Goal: Use online tool/utility: Use online tool/utility

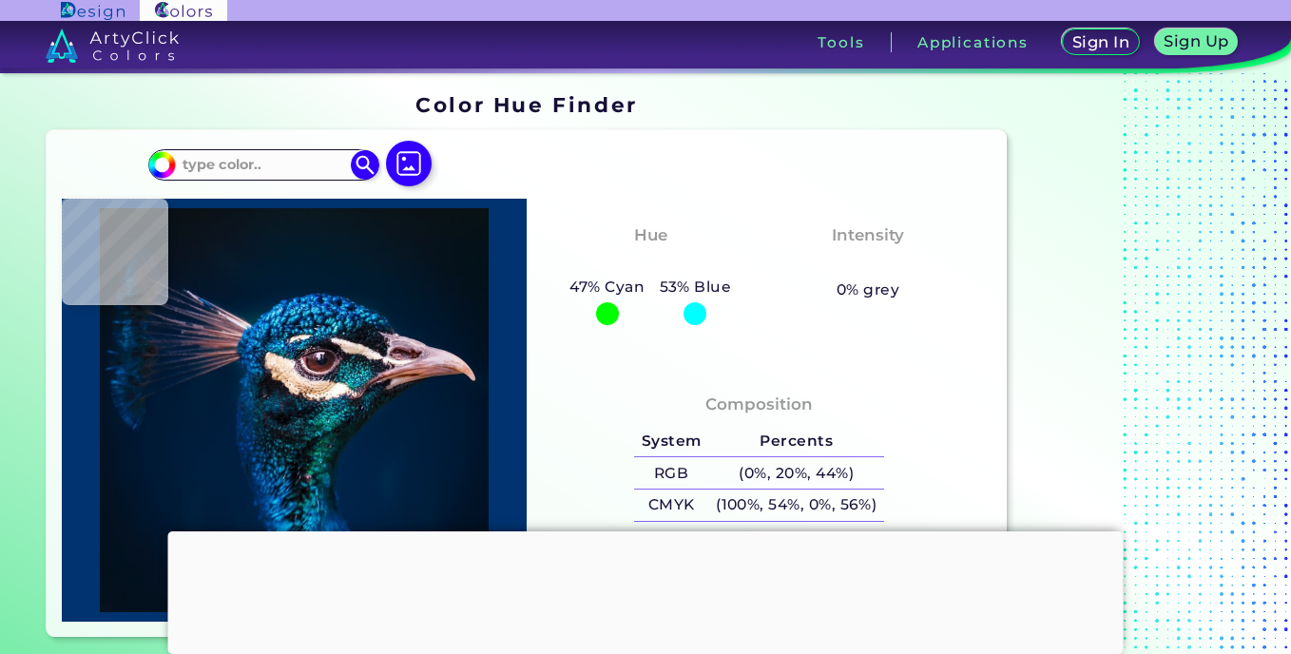
type input "#000000"
type input "#01111f"
type input "#01111F"
type input "#011120"
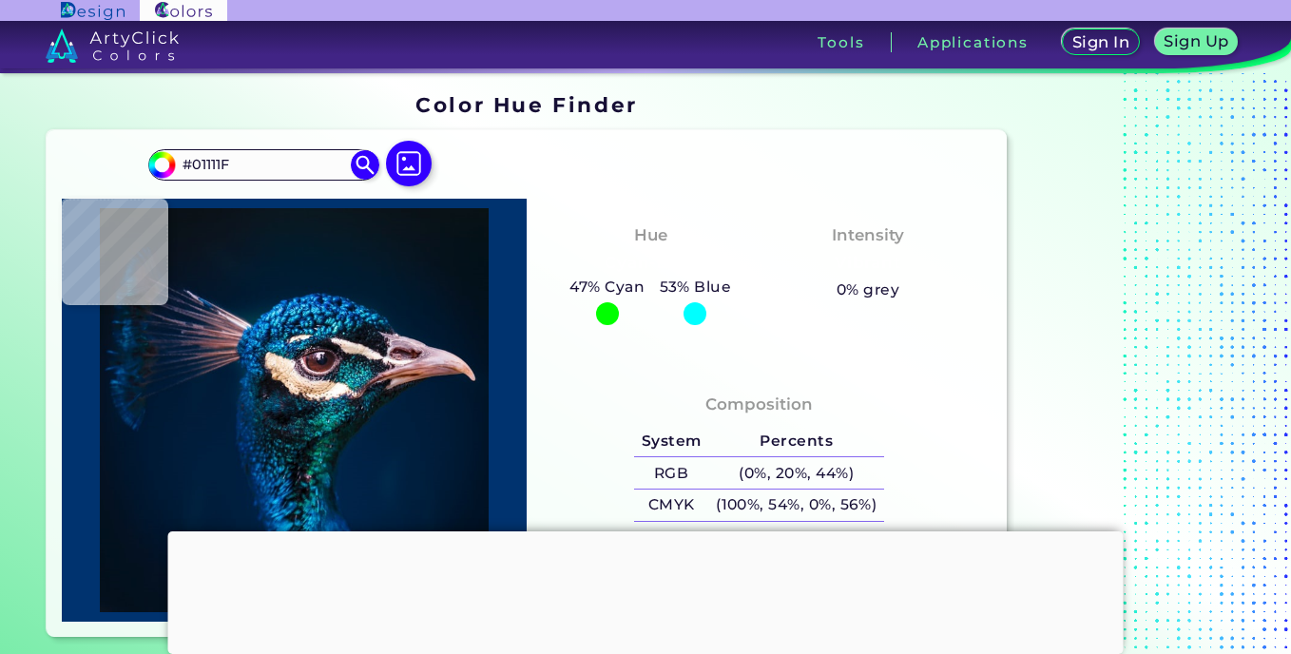
type input "#011120"
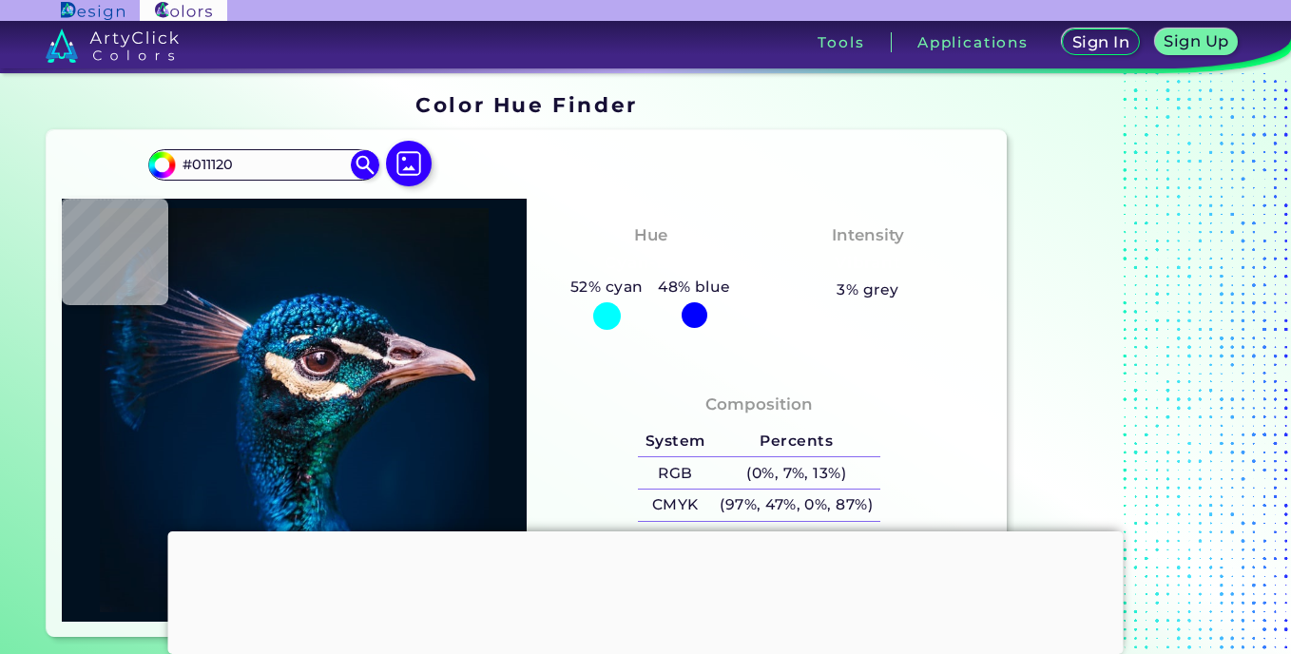
type input "#000000"
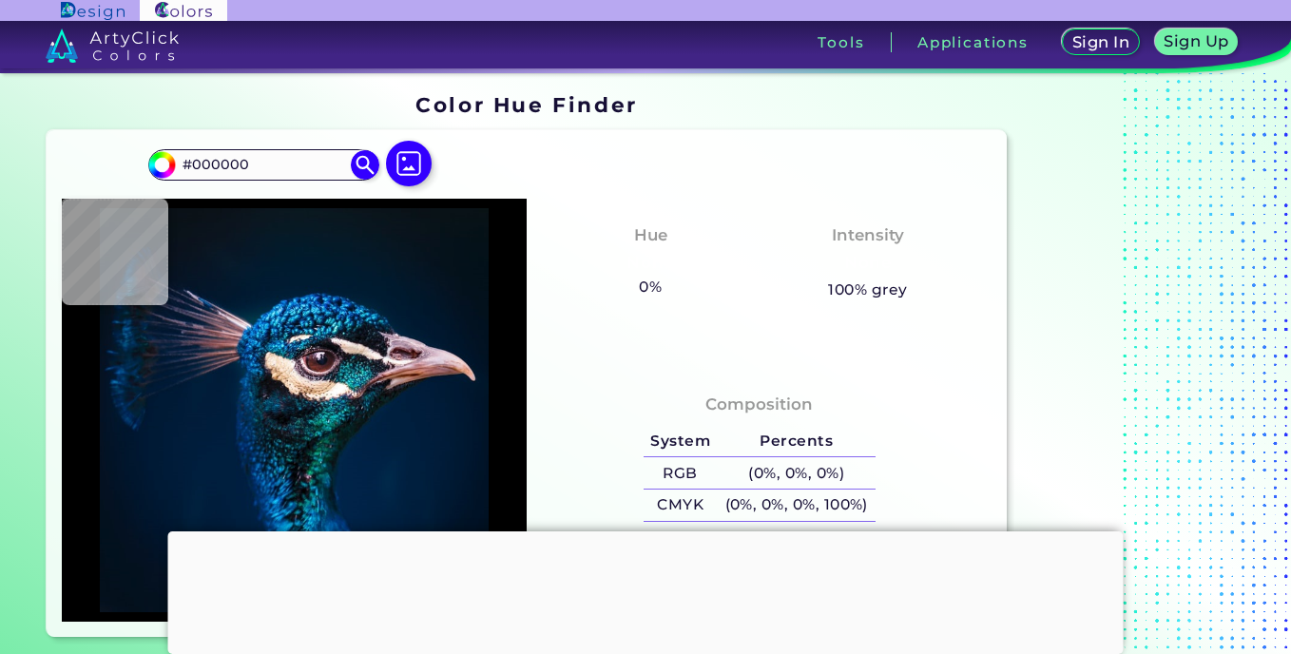
type input "#071218"
type input "#061117"
type input "#071218"
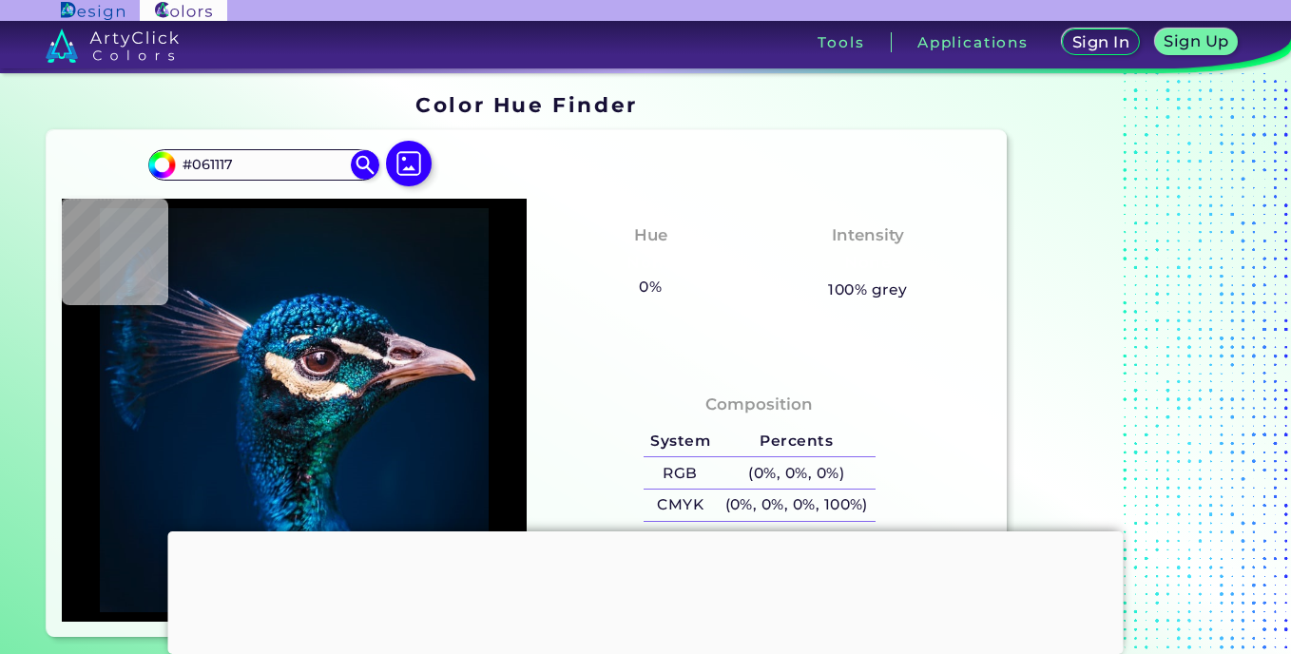
type input "#071218"
type input "#071216"
type input "#091217"
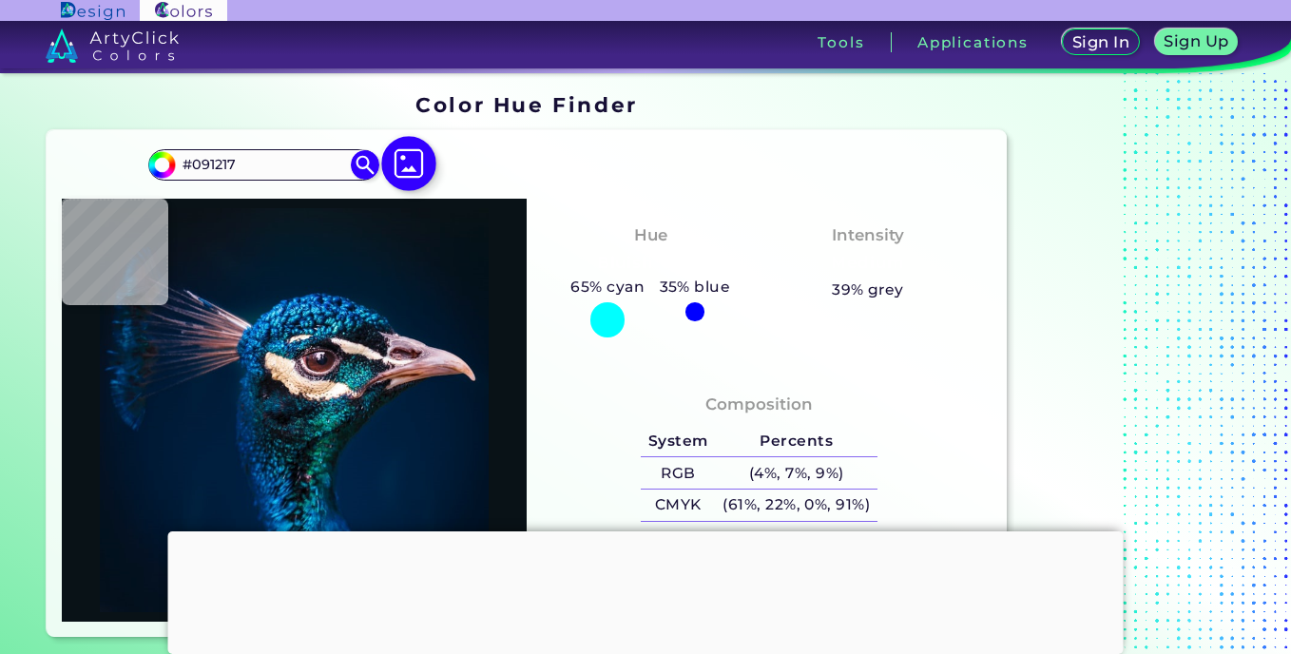
click at [414, 167] on img at bounding box center [409, 163] width 55 height 55
click at [0, 0] on input "file" at bounding box center [0, 0] width 0 height 0
type input "#000000"
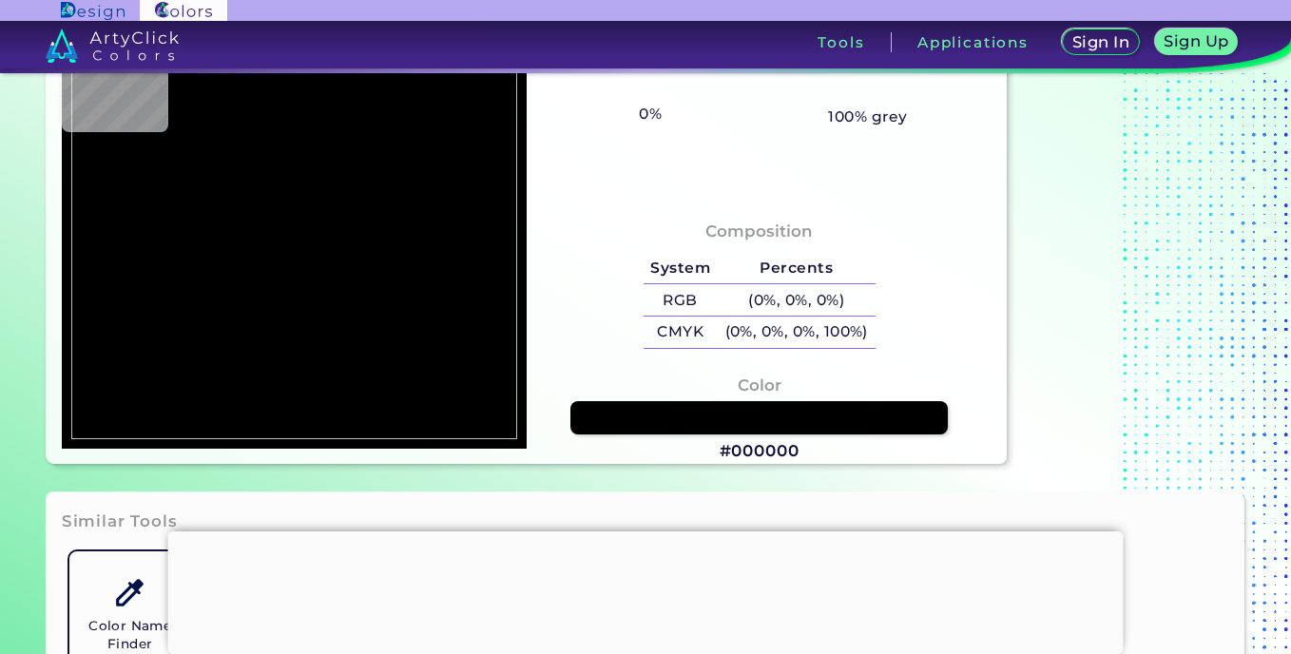
type input "#e59100"
type input "#E59100"
type input "#a5870e"
type input "#A5870E"
type input "#787560"
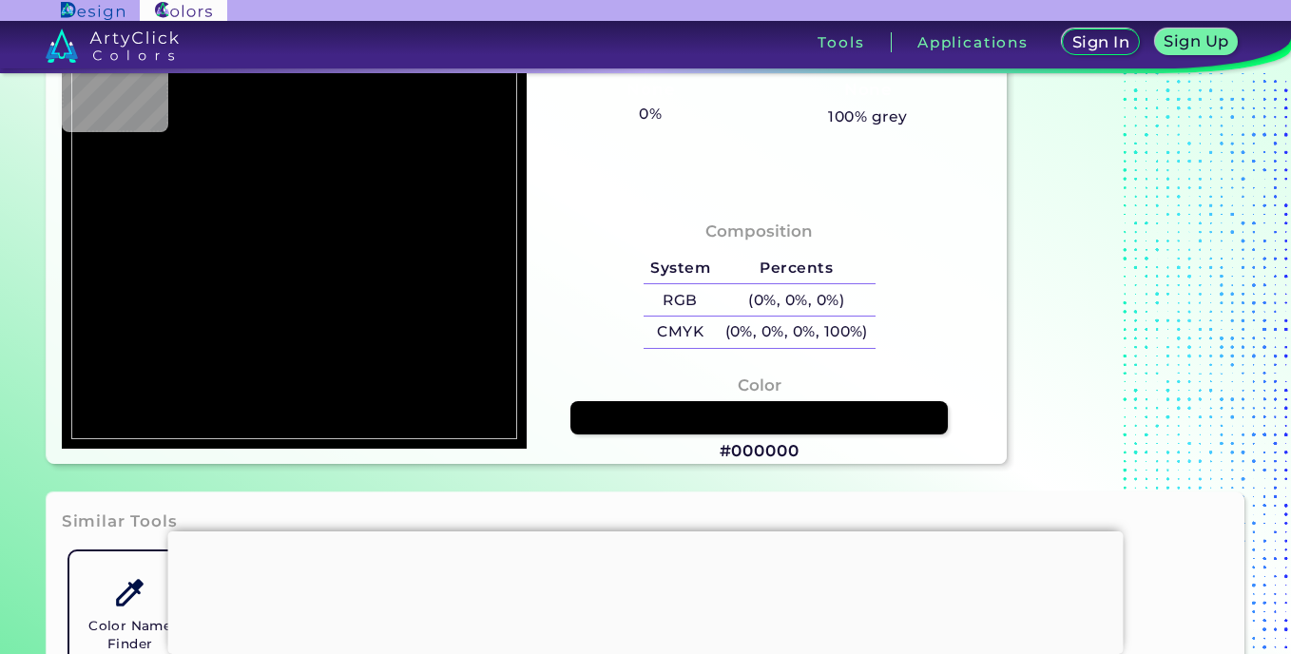
type input "#787560"
type input "#e9c700"
type input "#E9C700"
type input "#eedc0b"
type input "#EEDC0B"
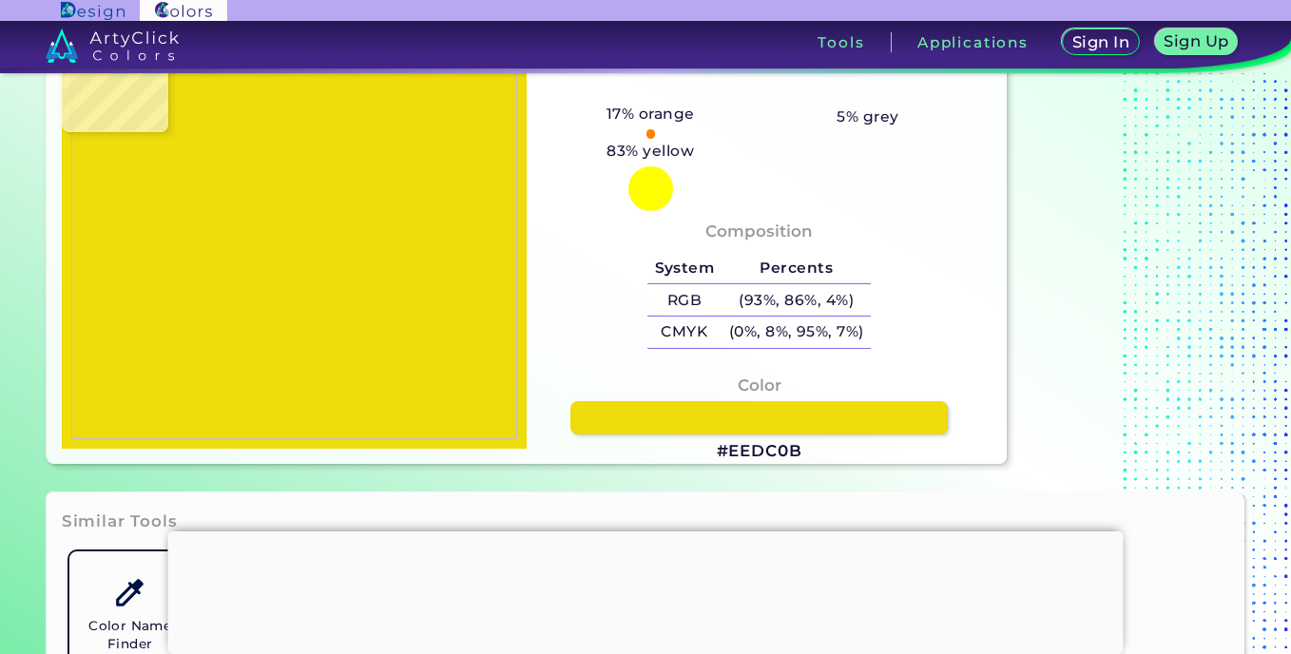
type input "#cfc704"
type input "#CFC704"
type input "#9c9300"
type input "#9C9300"
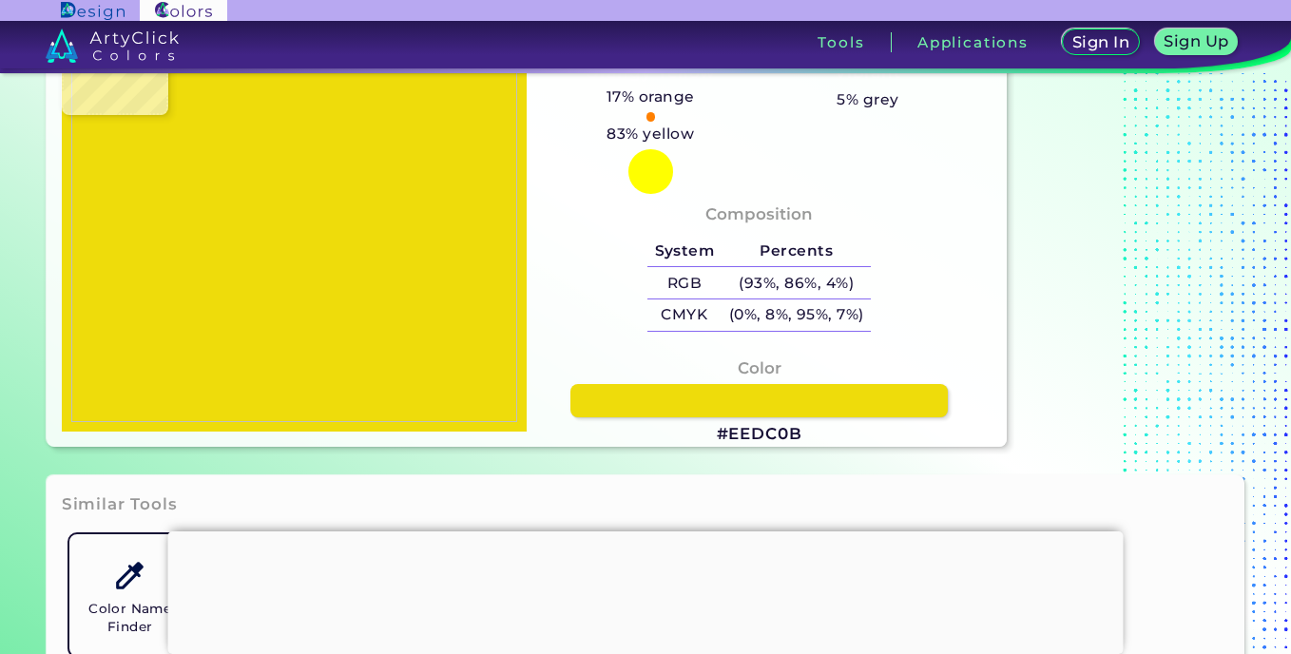
type input "#a29800"
type input "#A29800"
type input "#d0be0f"
type input "#D0BE0F"
type input "#e7d802"
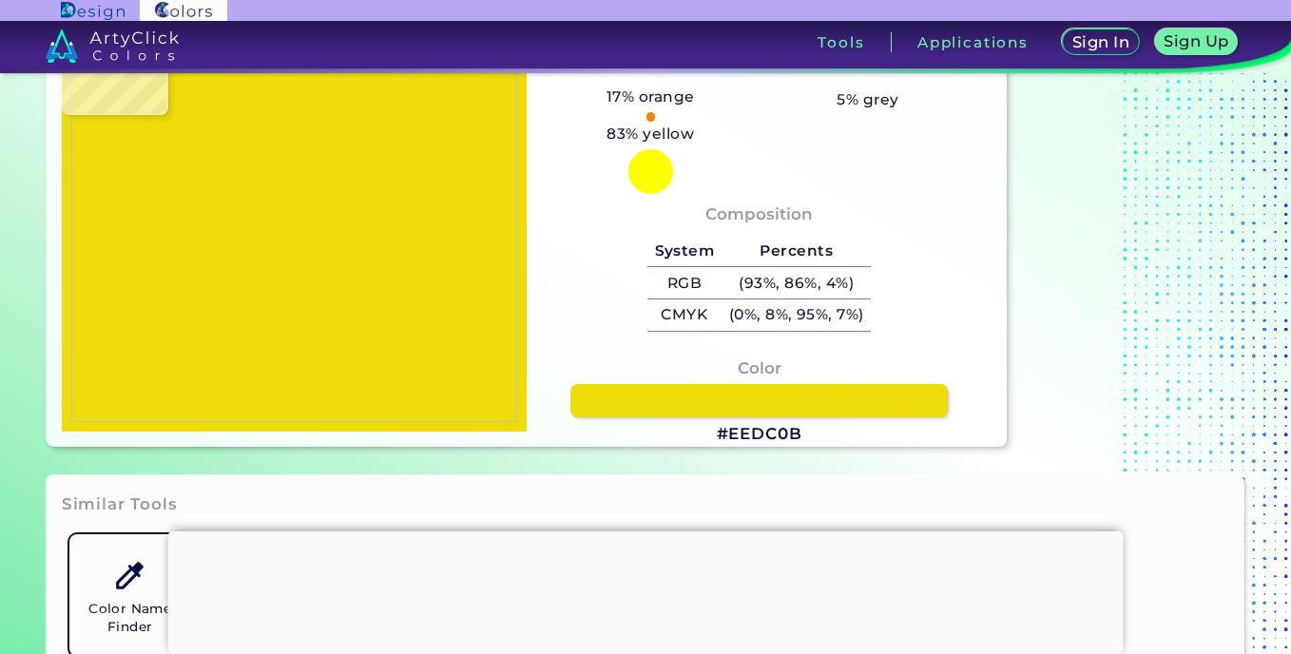
type input "#E7D802"
type input "#d8c703"
type input "#D8C703"
type input "#ccc400"
type input "#CCC400"
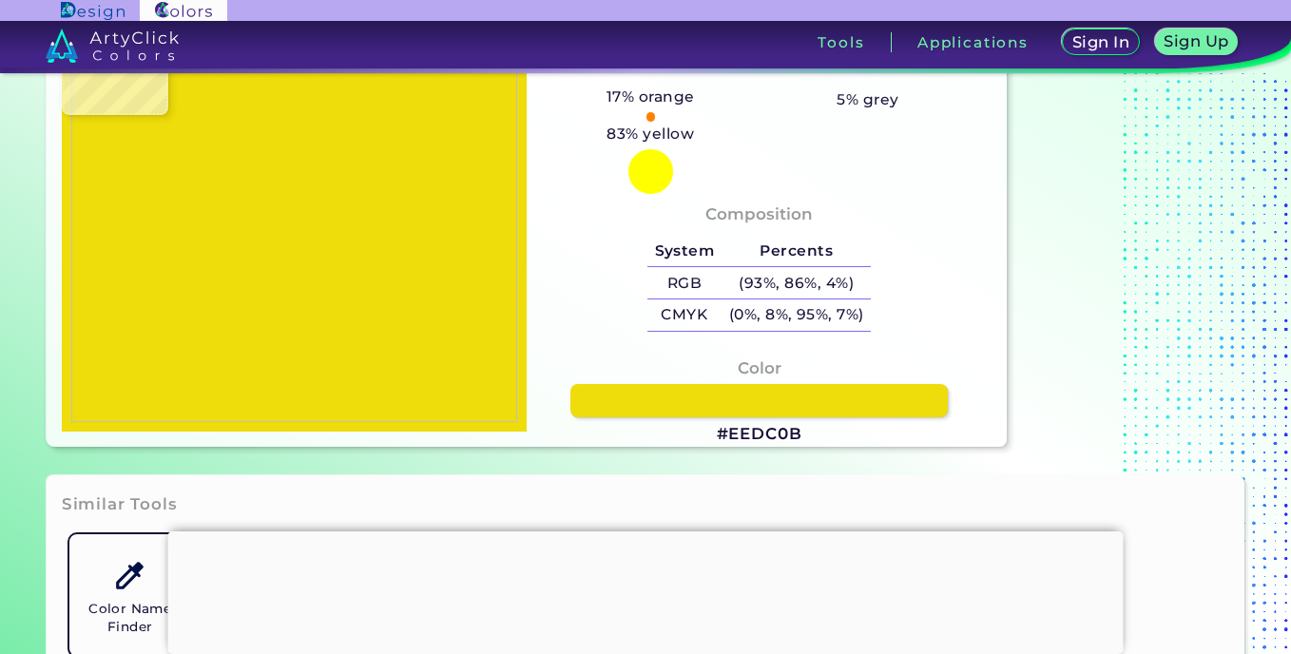
type input "#e8df0c"
type input "#E8DF0C"
type input "#cac207"
type input "#CAC207"
type input "#c7be02"
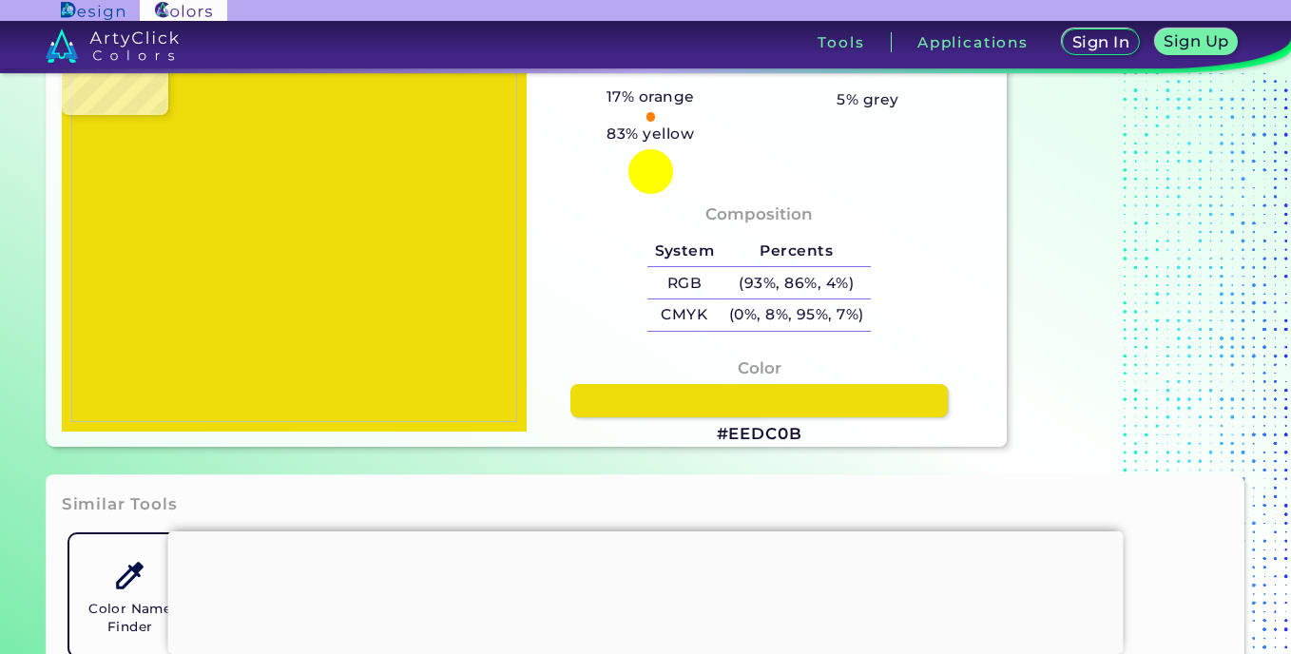
type input "#C7BE02"
type input "#bebe01"
type input "#BEBE01"
type input "#94a404"
type input "#94A404"
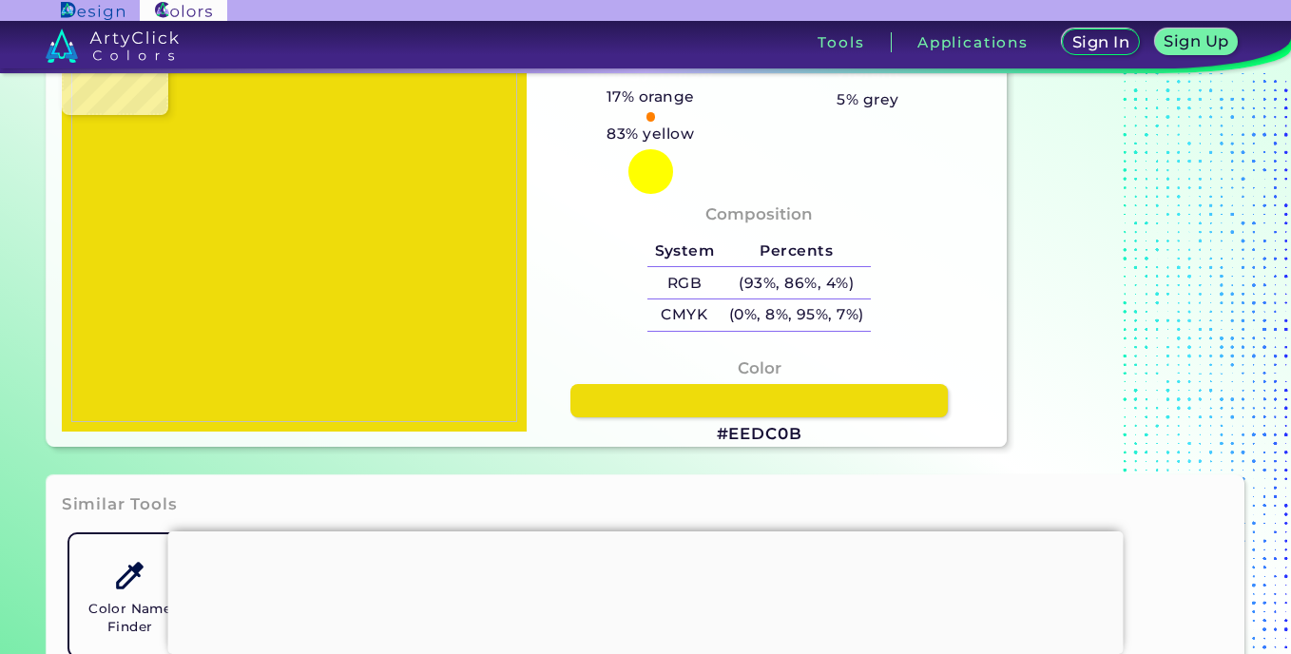
type input "#8a9c06"
type input "#8A9C06"
type input "#7b931f"
type input "#7B931F"
type input "#44661a"
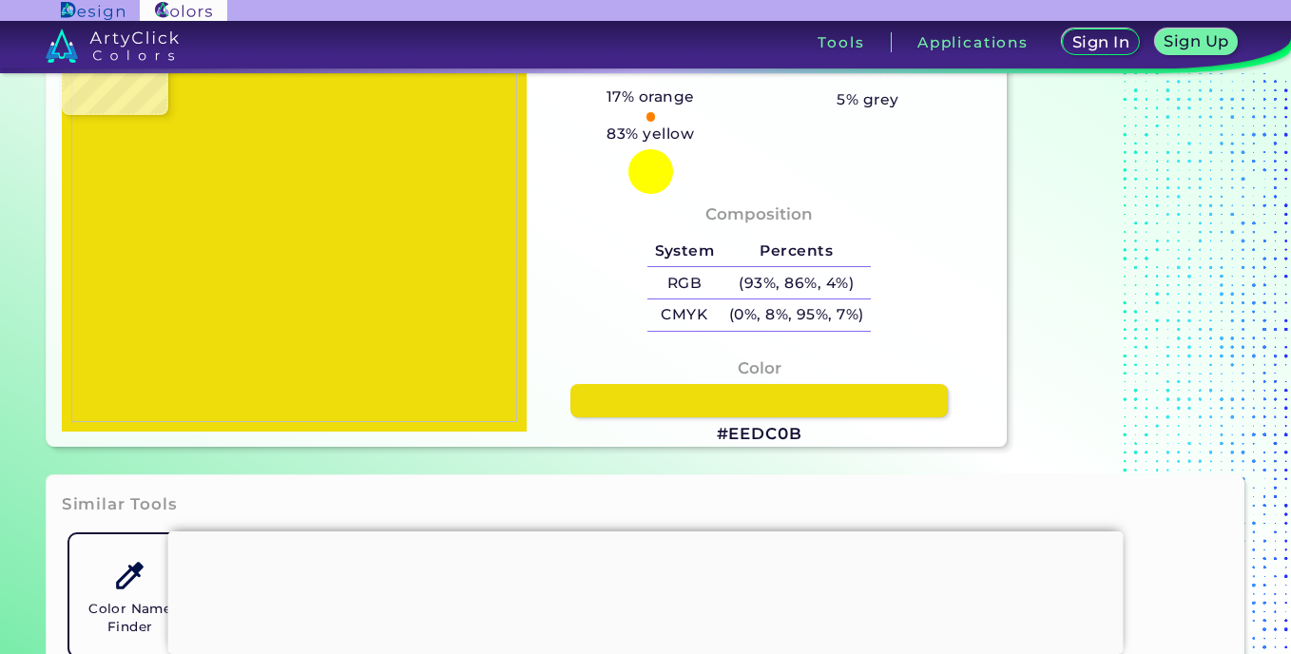
type input "#44661A"
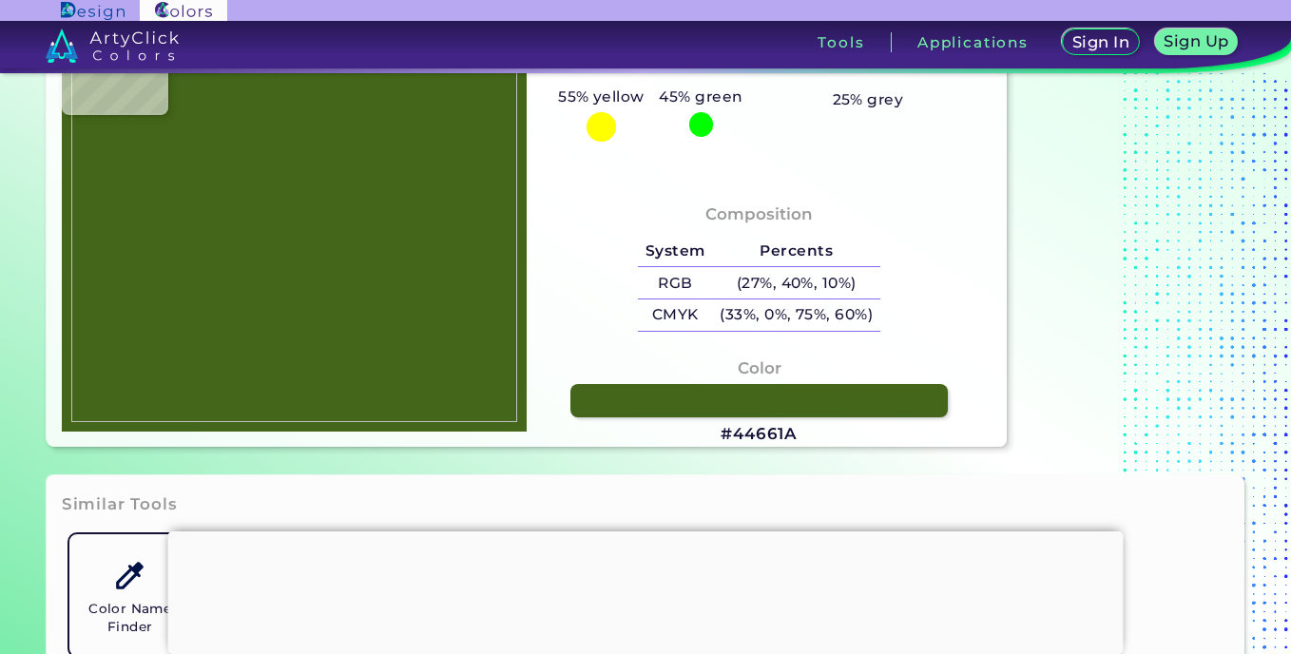
type input "#a5c9c0"
type input "#A5C9C0"
type input "#cfd7b3"
type input "#CFD7B3"
type input "#e1dbb1"
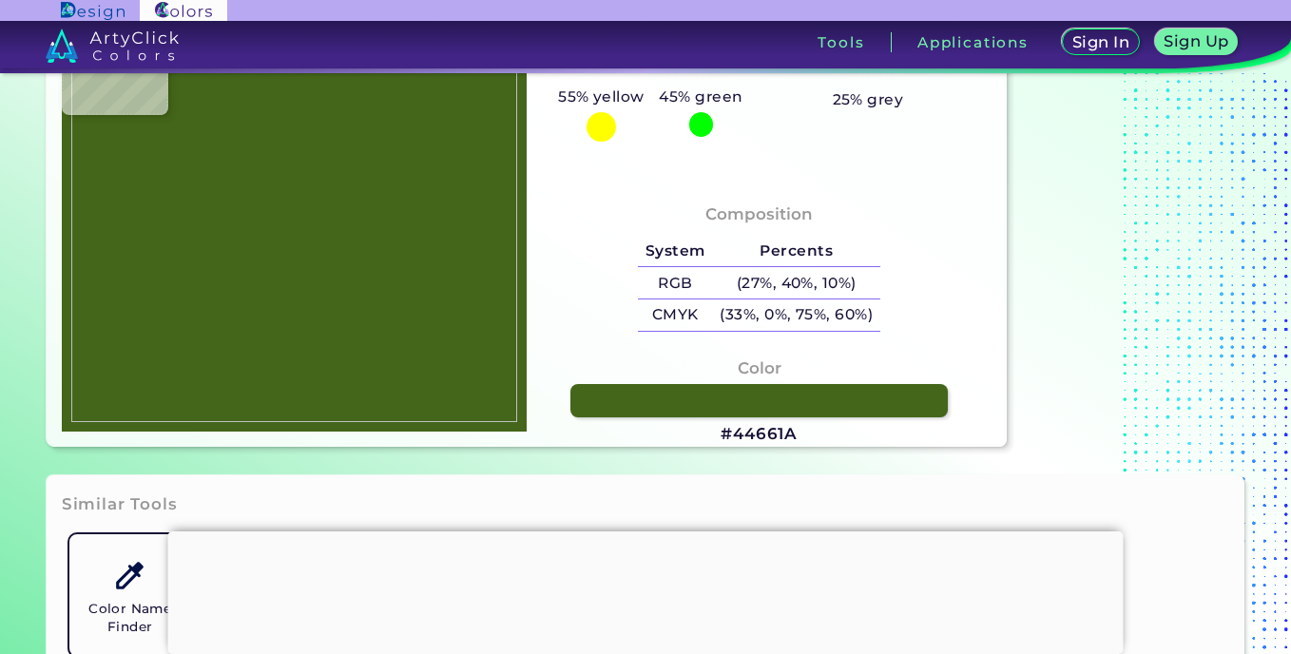
type input "#E1DBB1"
type input "#aeb058"
type input "#AEB058"
type input "#d5d300"
type input "#D5D300"
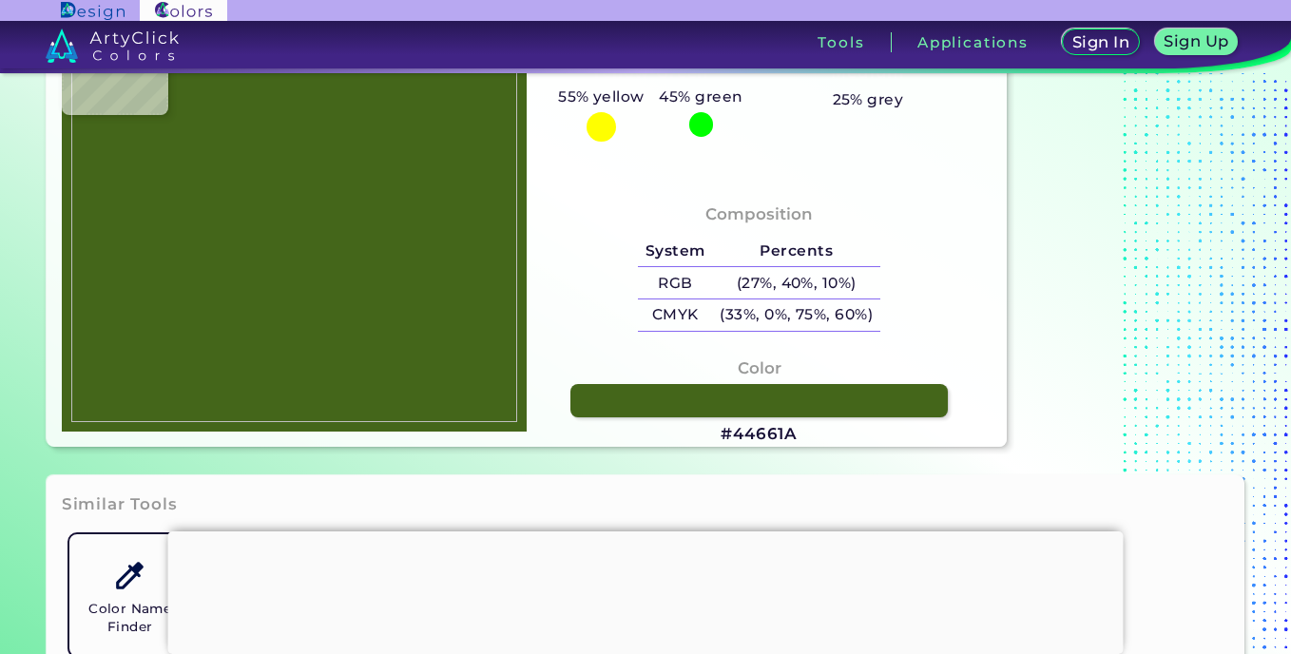
type input "#e2dc00"
type input "#E2DC00"
type input "#e9db08"
type input "#E9DB08"
type input "#eedd09"
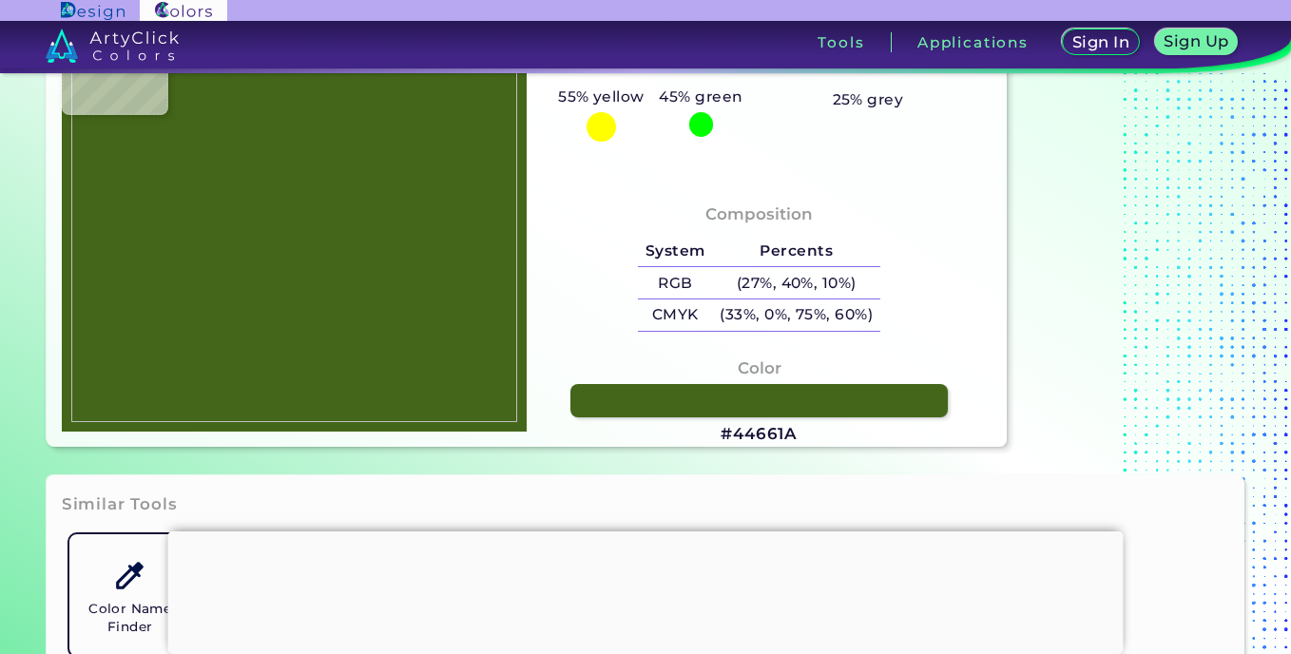
type input "#EEDD09"
type input "#ead604"
type input "#EAD604"
type input "#c8bd00"
type input "#C8BD00"
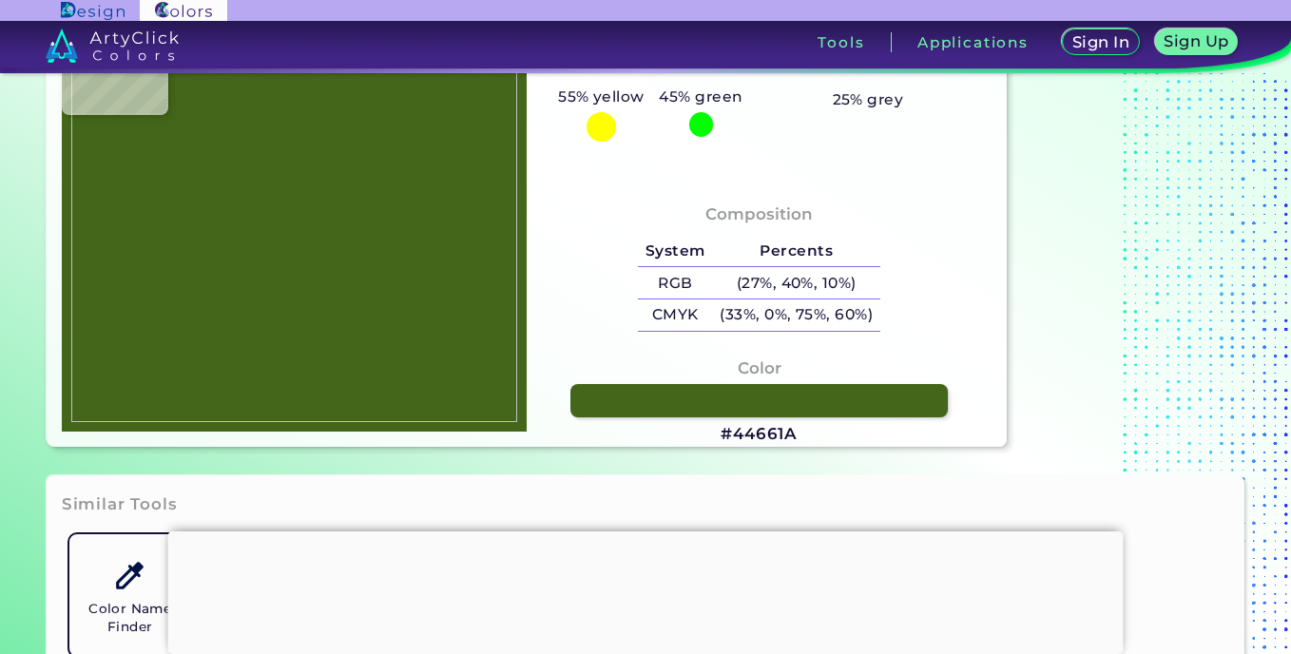
type input "#eddd0e"
type input "#EDDD0E"
type input "#cac303"
type input "#CAC303"
type input "#e1d211"
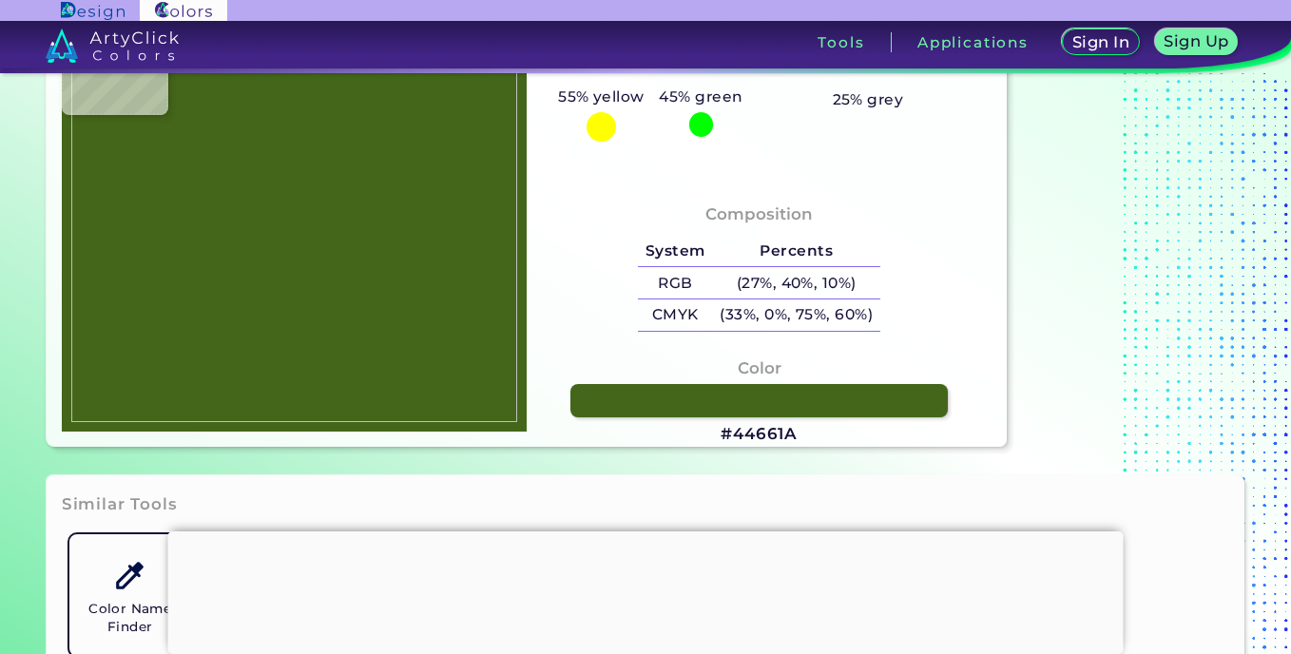
type input "#E1D211"
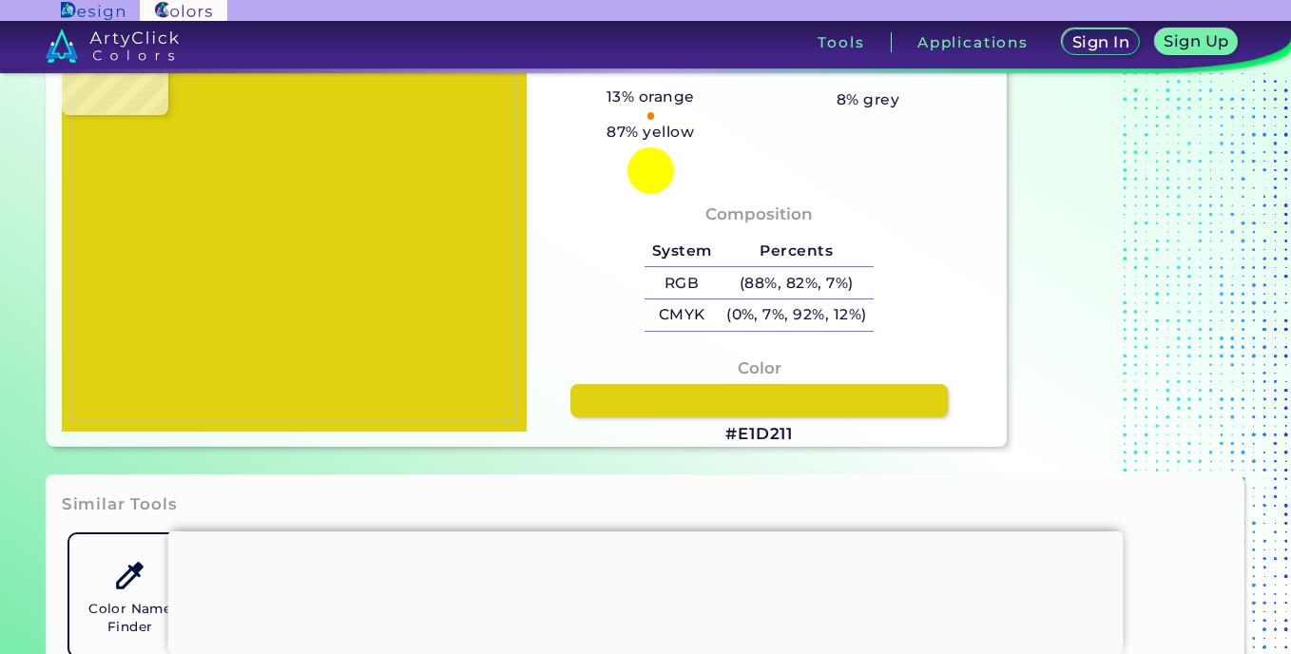
type input "#d8c20b"
type input "#D8C20B"
type input "#dbc309"
type input "#DBC309"
type input "#bbb010"
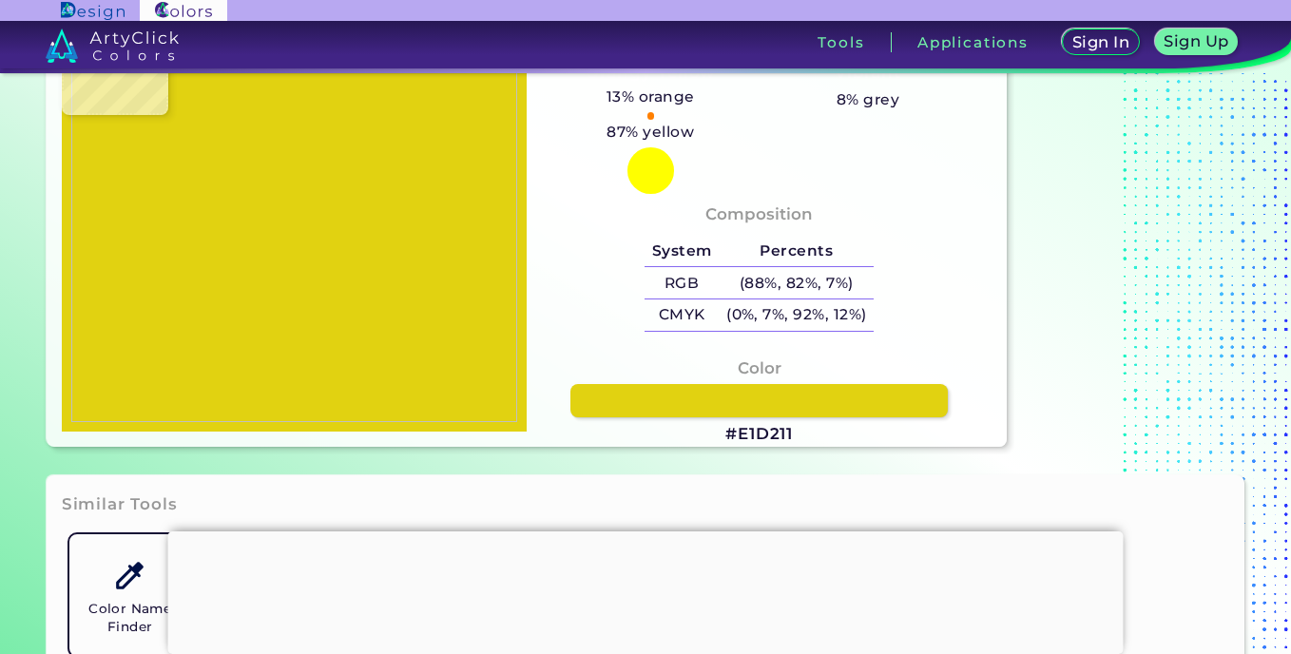
type input "#BBB010"
type input "#aa9c04"
type input "#AA9C04"
type input "#858b25"
type input "#858B25"
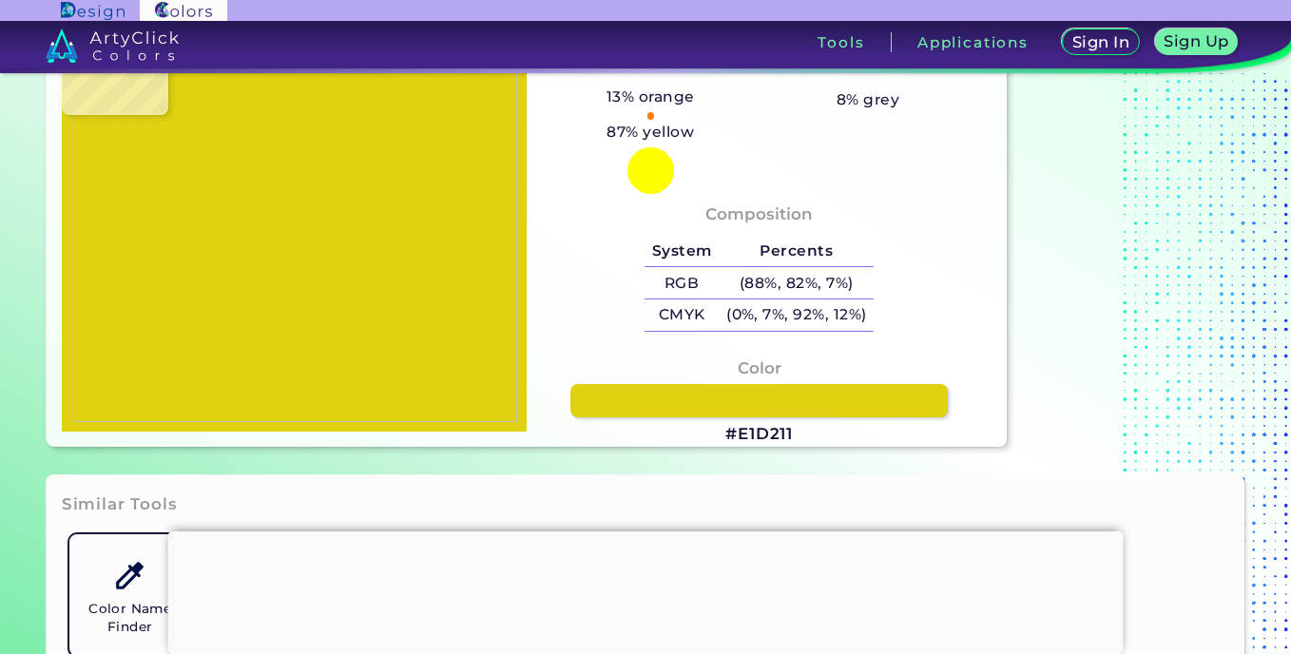
type input "#aab136"
type input "#AAB136"
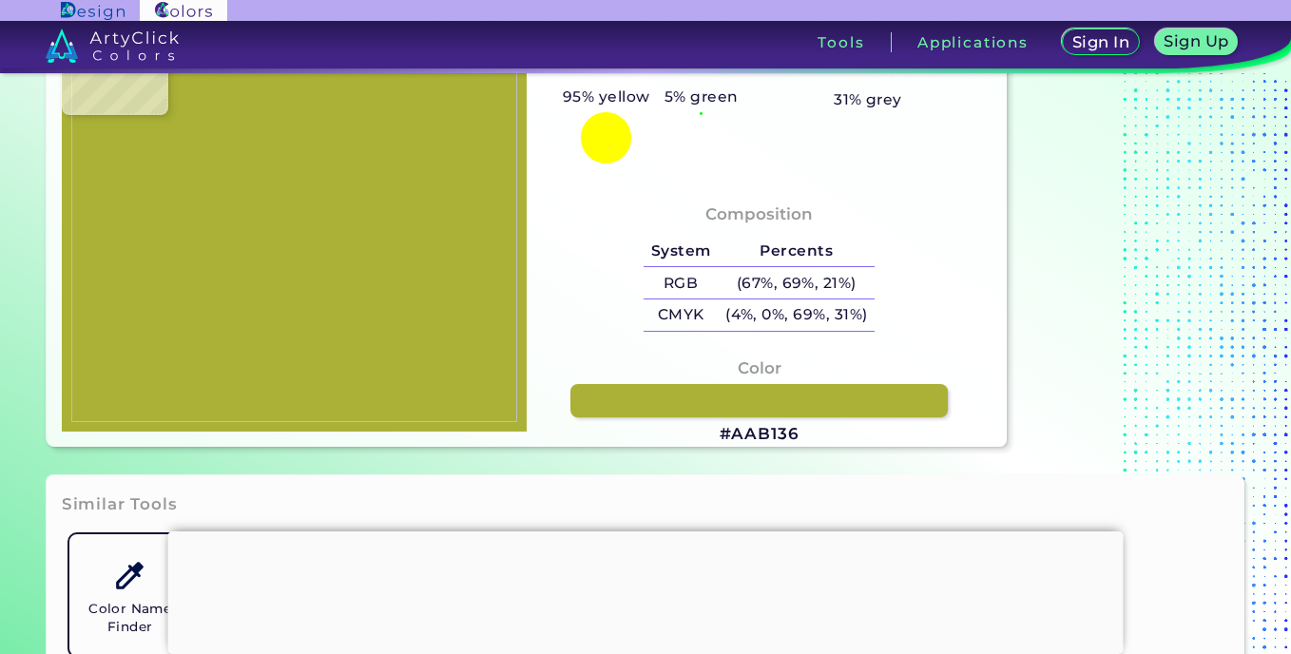
type input "#dcca00"
type input "#DCCA00"
type input "#e2d100"
type input "#E2D100"
type input "#d2b901"
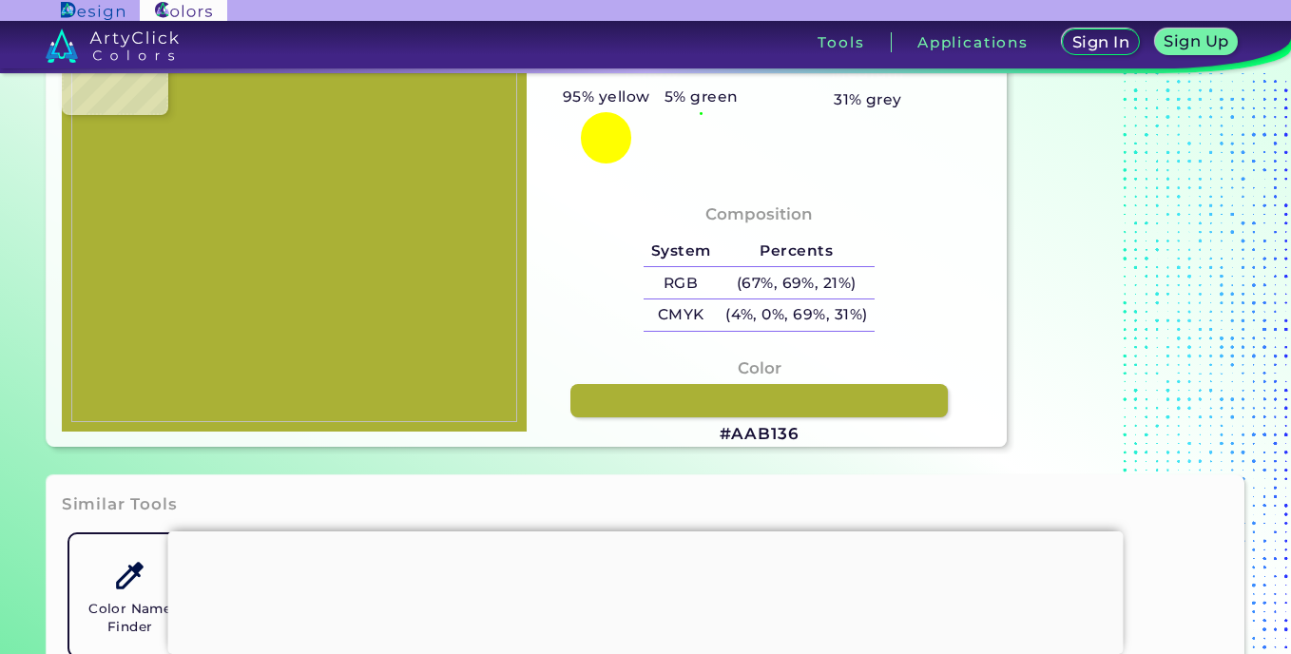
type input "#D2B901"
type input "#a9a00e"
type input "#A9A00E"
type input "#8f8b0d"
type input "#8F8B0D"
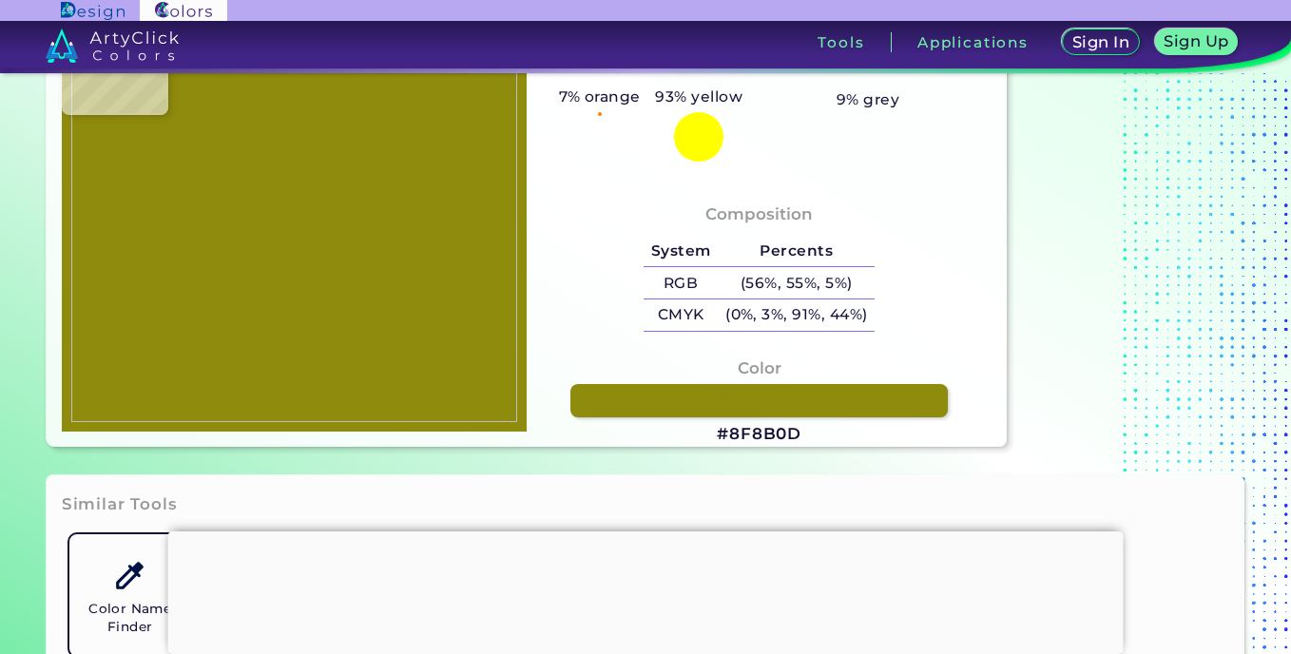
type input "#bcb628"
type input "#BCB628"
type input "#c3b714"
type input "#C3B714"
type input "#c5b605"
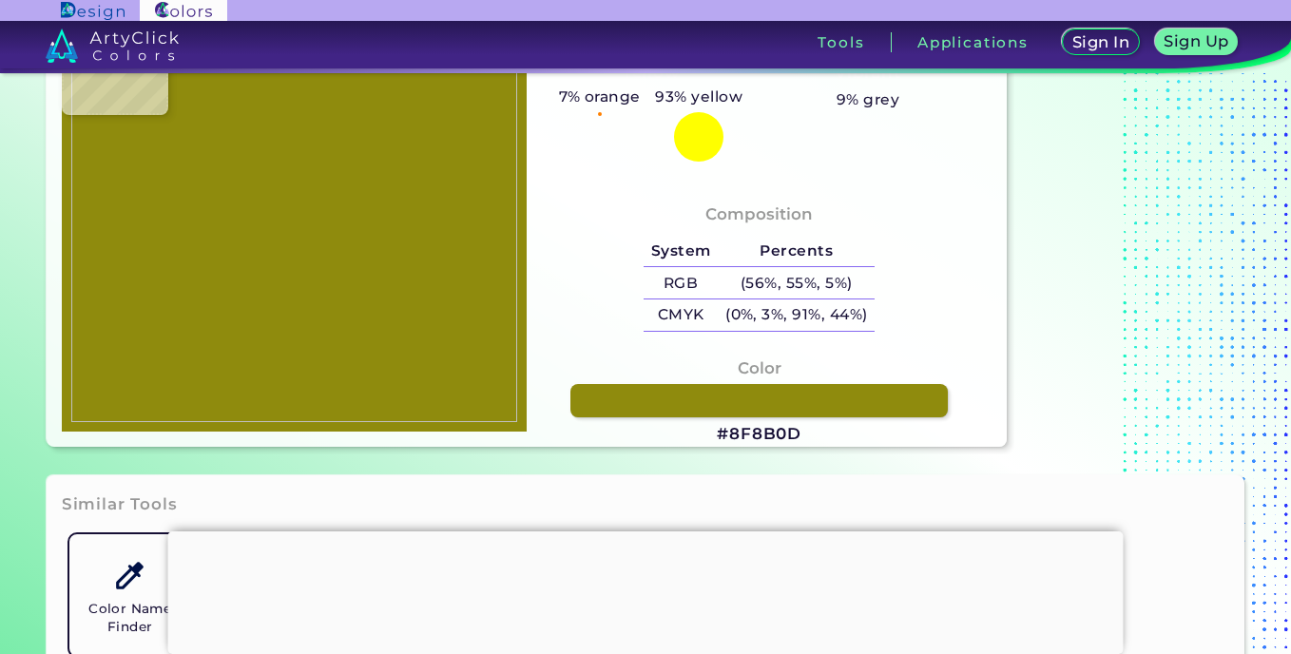
type input "#C5B605"
type input "#d5c30a"
type input "#D5C30A"
type input "#dcc609"
type input "#DCC609"
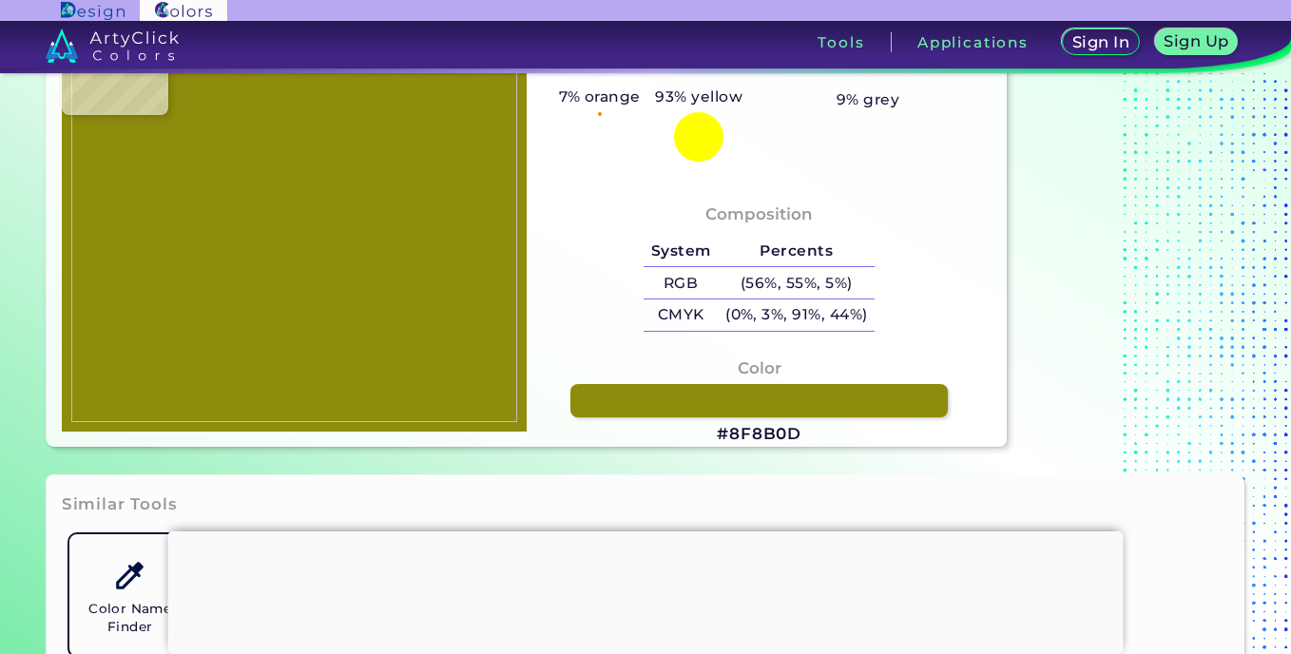
type input "#dec206"
type input "#DEC206"
type input "#e0c80a"
type input "#E0C80A"
type input "#c5b605"
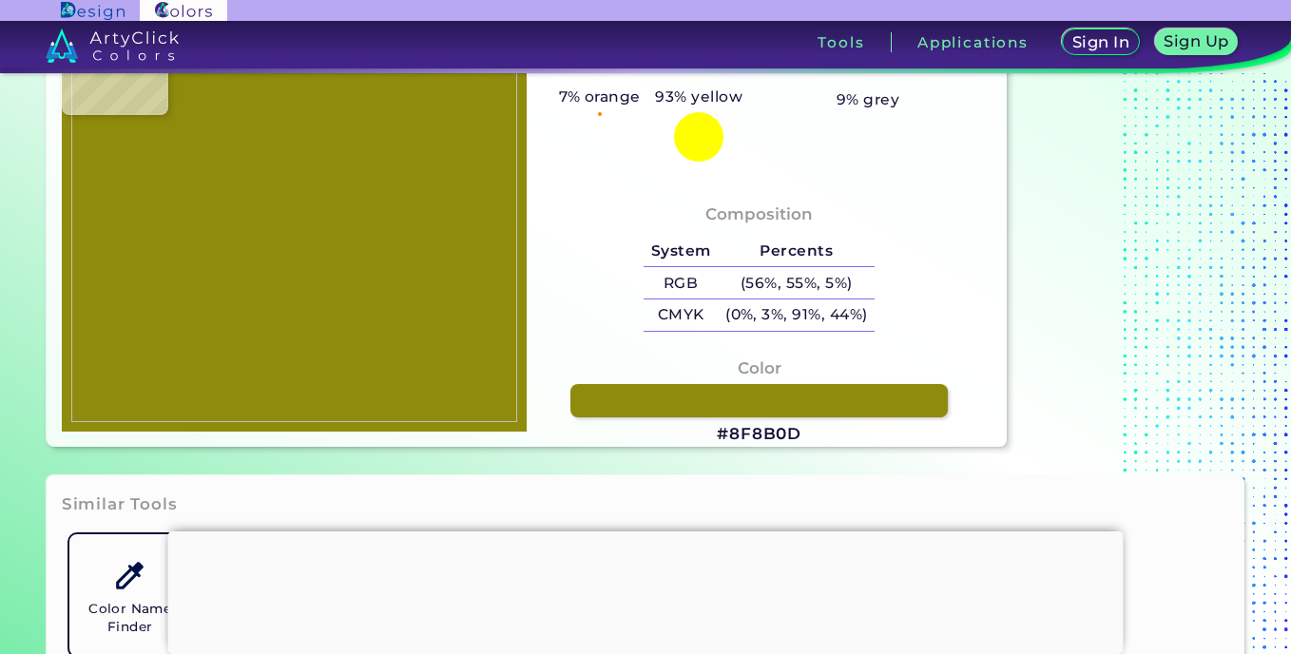
type input "#C5B605"
type input "#a7a238"
type input "#A7A238"
type input "#dfc902"
type input "#DFC902"
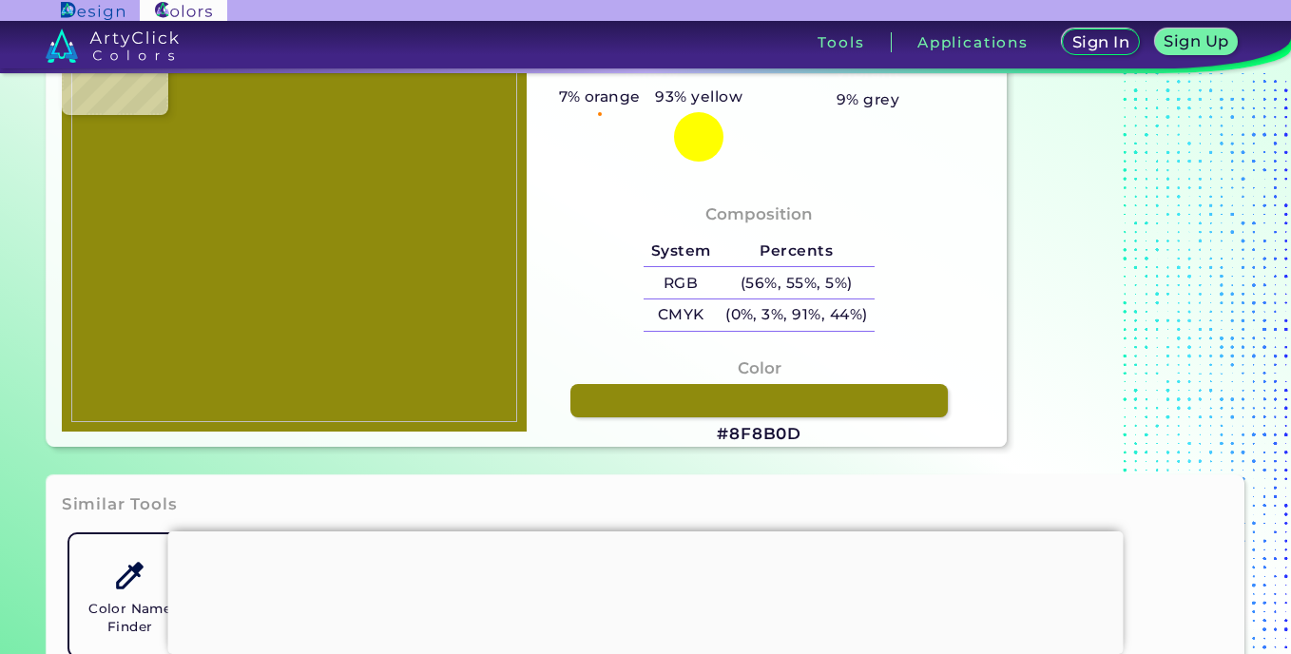
type input "#b49808"
type input "#B49808"
type input "#a79a29"
type input "#A79A29"
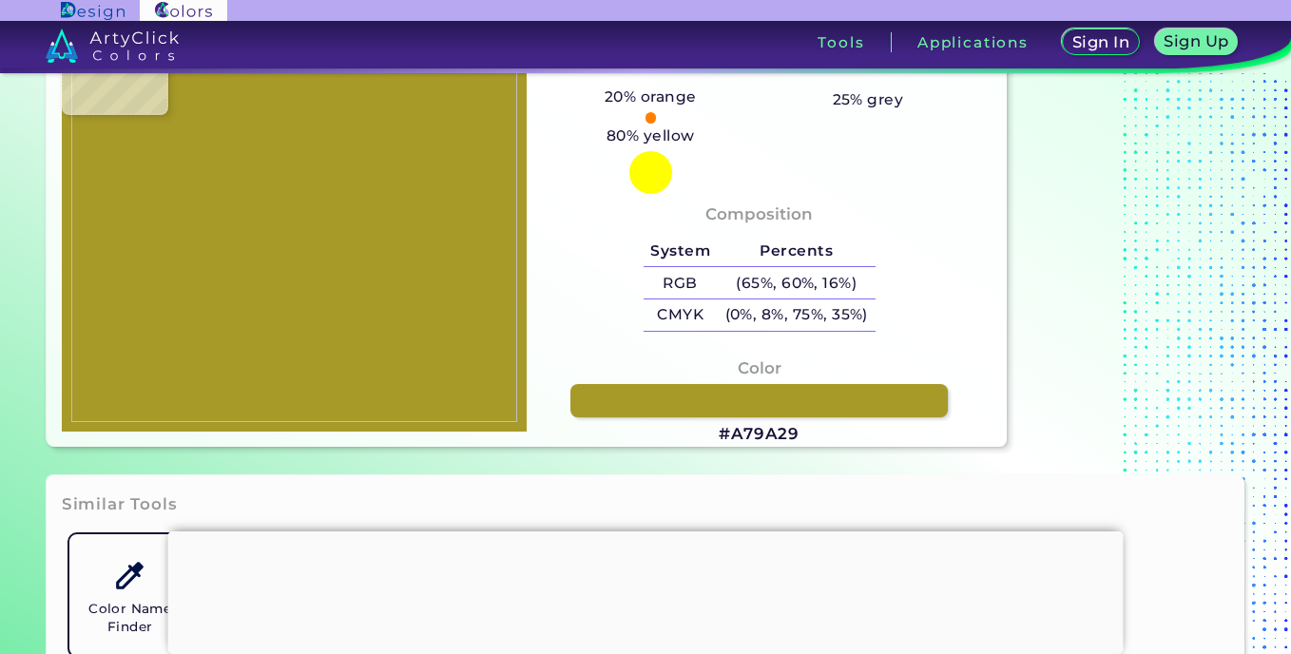
type input "#40360c"
type input "#40360C"
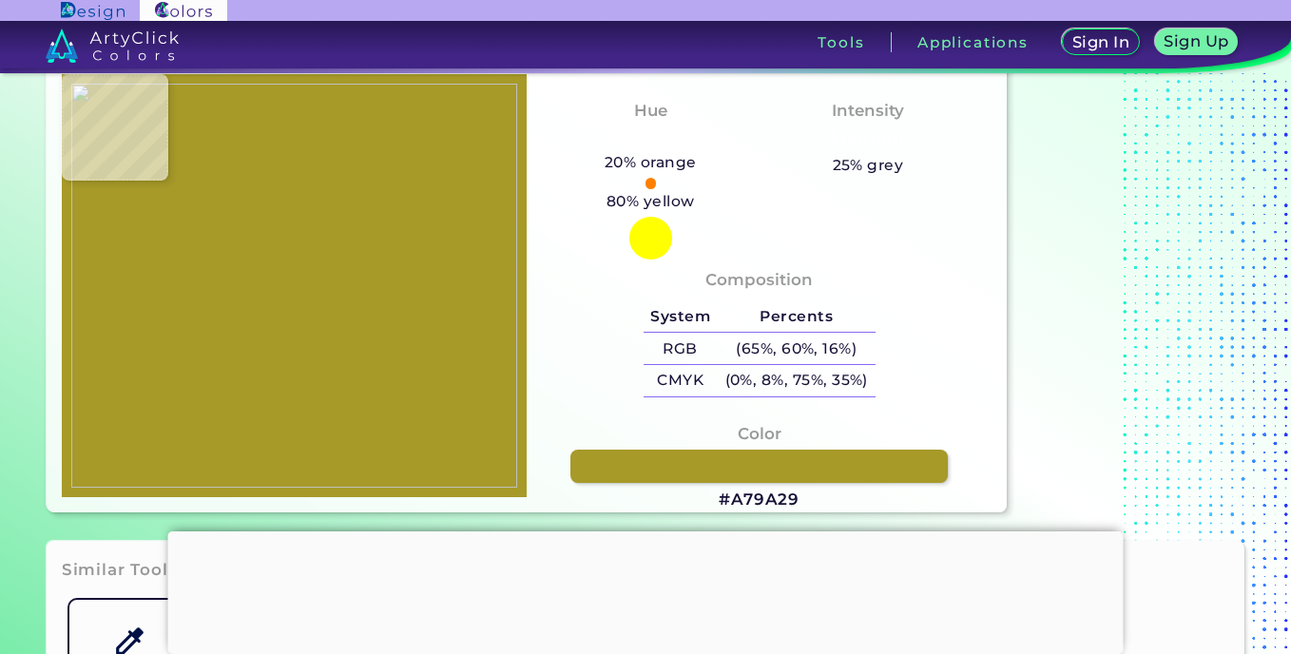
type input "#b0700b"
type input "#B0700B"
type input "#a86806"
type input "#A86806"
type input "#ac6408"
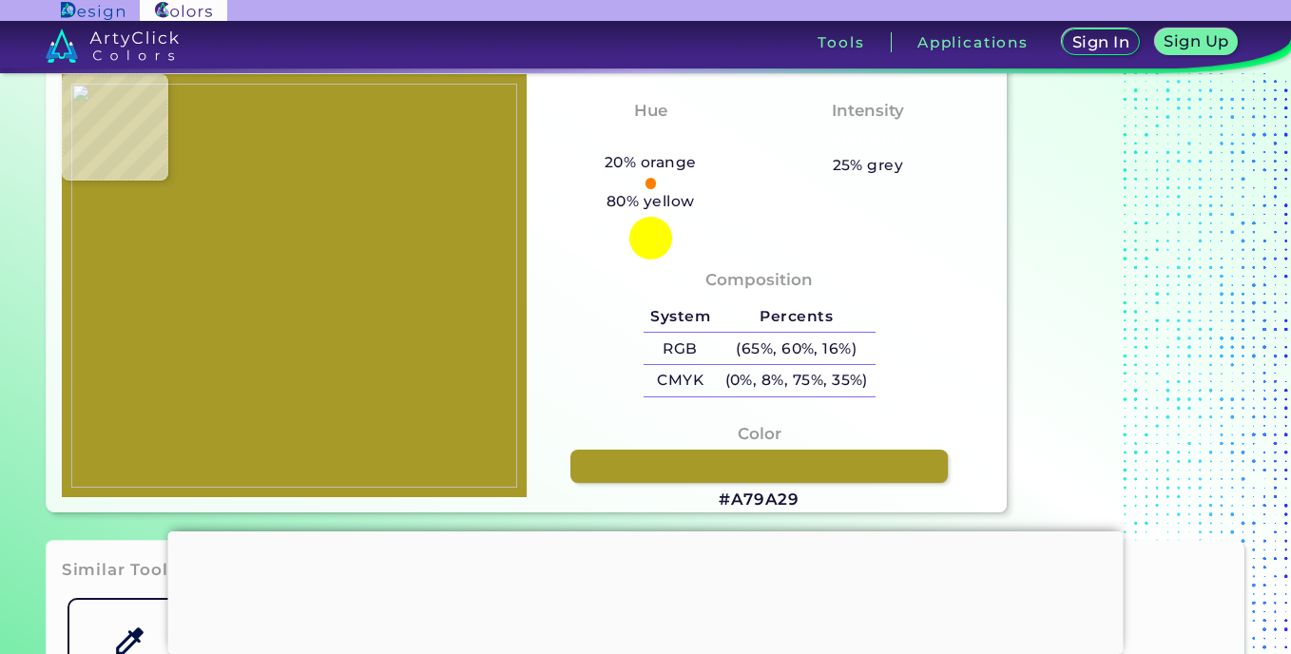
type input "#AC6408"
type input "#b76900"
type input "#B76900"
type input "#b17602"
type input "#B17602"
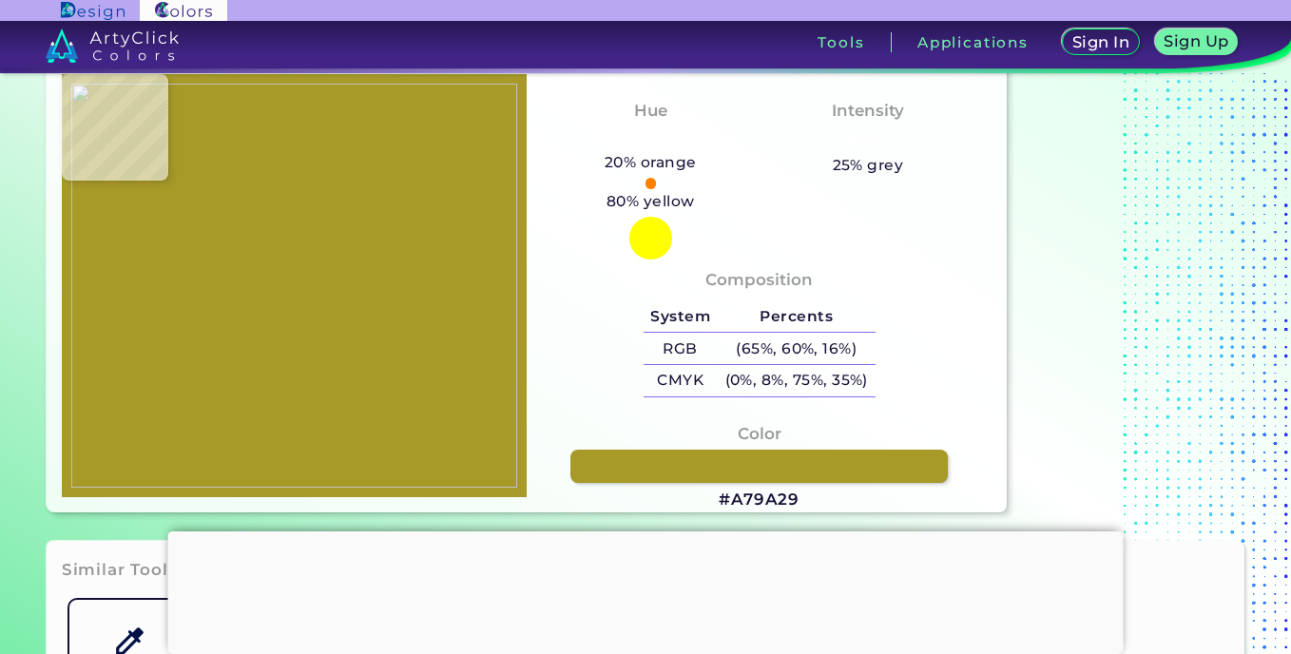
type input "#b37302"
type input "#B37302"
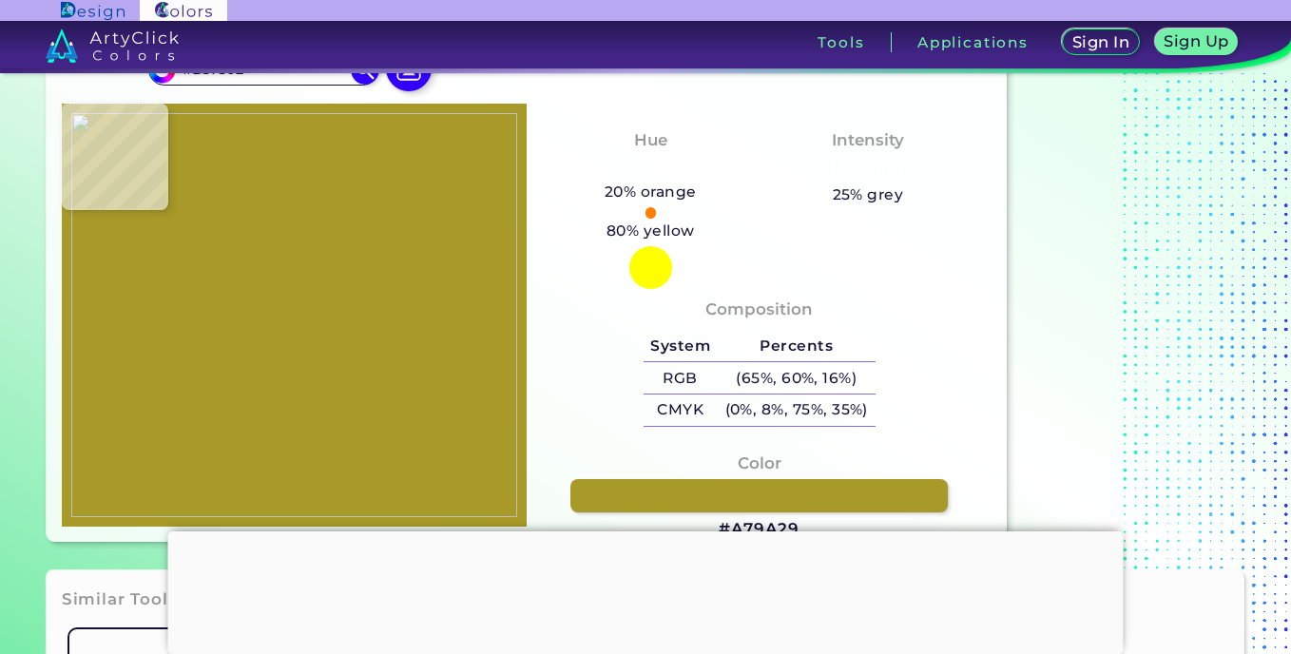
type input "#a6a119"
type input "#A6A119"
type input "#887f15"
type input "#887F15"
type input "#bfaf1e"
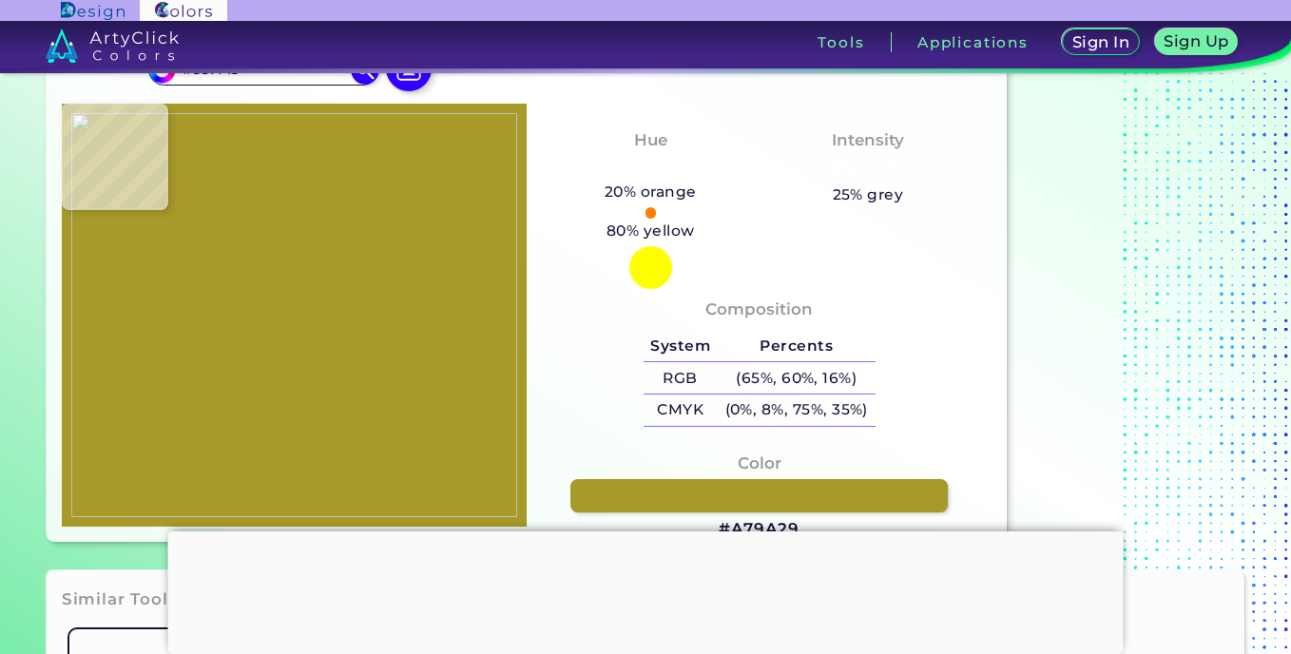
type input "#BFAF1E"
type input "#c4ad0d"
type input "#C4AD0D"
type input "#dcc902"
type input "#DCC902"
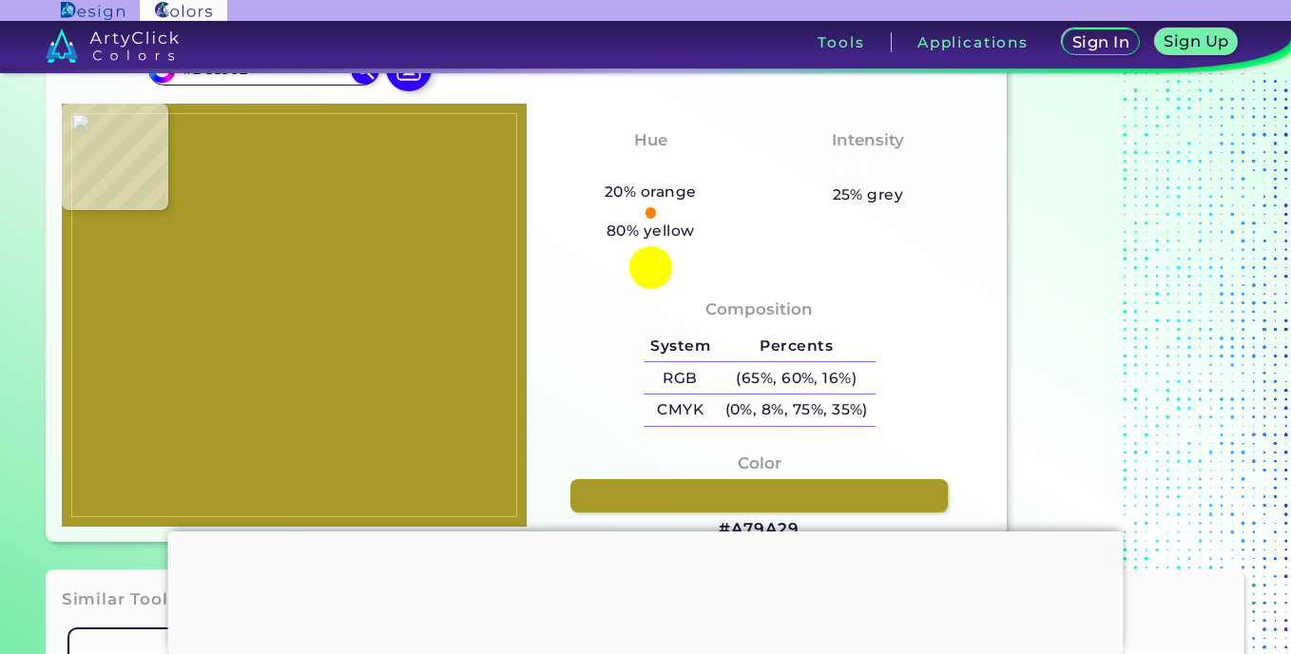
type input "#cfbe00"
type input "#CFBE00"
type input "#a89f0a"
type input "#A89F0A"
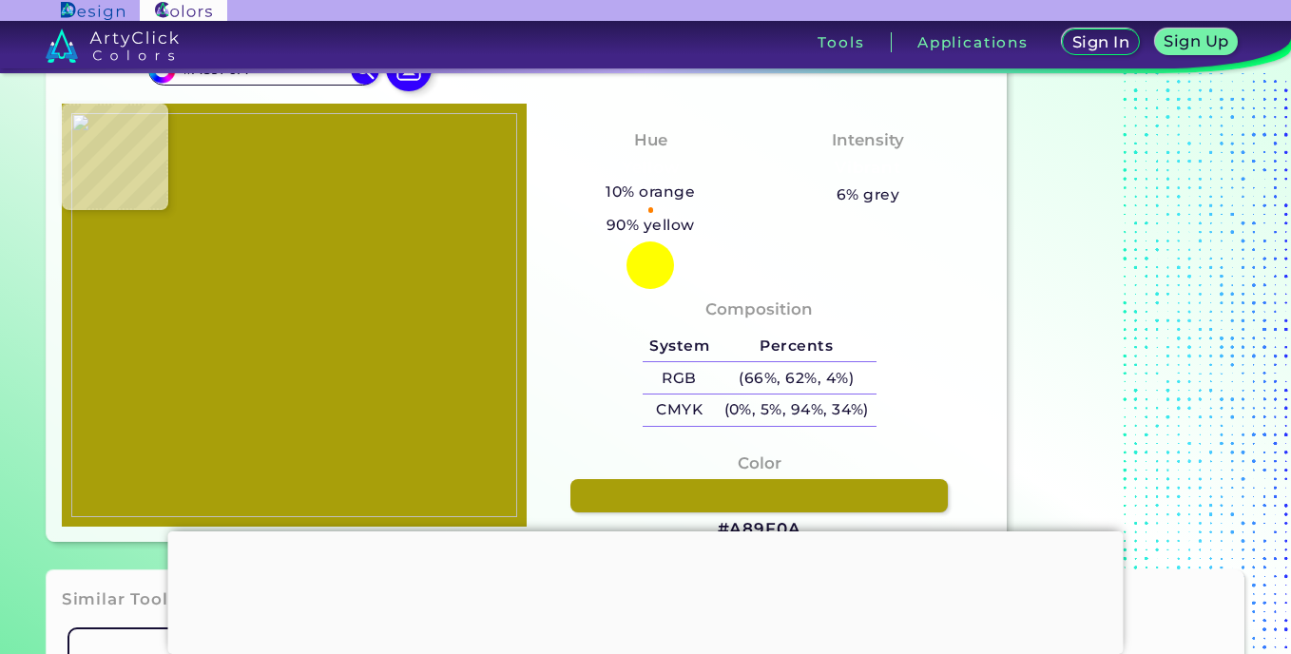
type input "#bcad09"
type input "#BCAD09"
type input "#efe00c"
type input "#EFE00C"
type input "#cac51d"
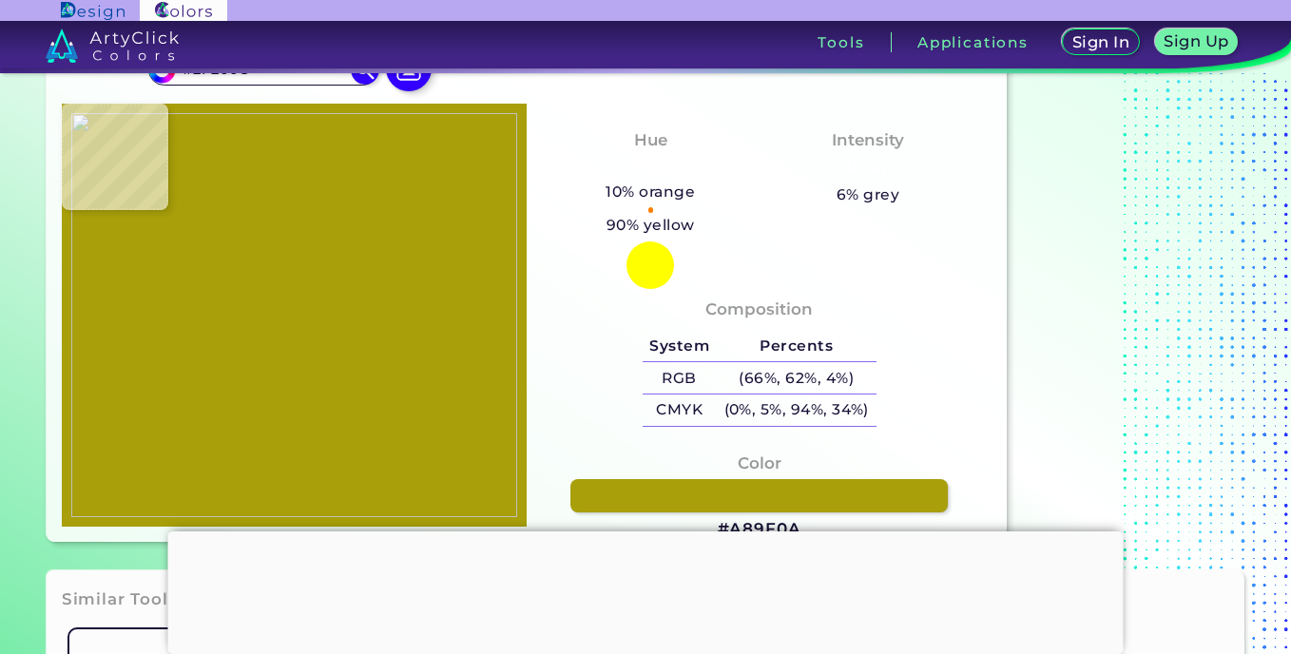
type input "#CAC51D"
type input "#c9cfa7"
type input "#C9CFA7"
type input "#7b9f62"
type input "#7B9F62"
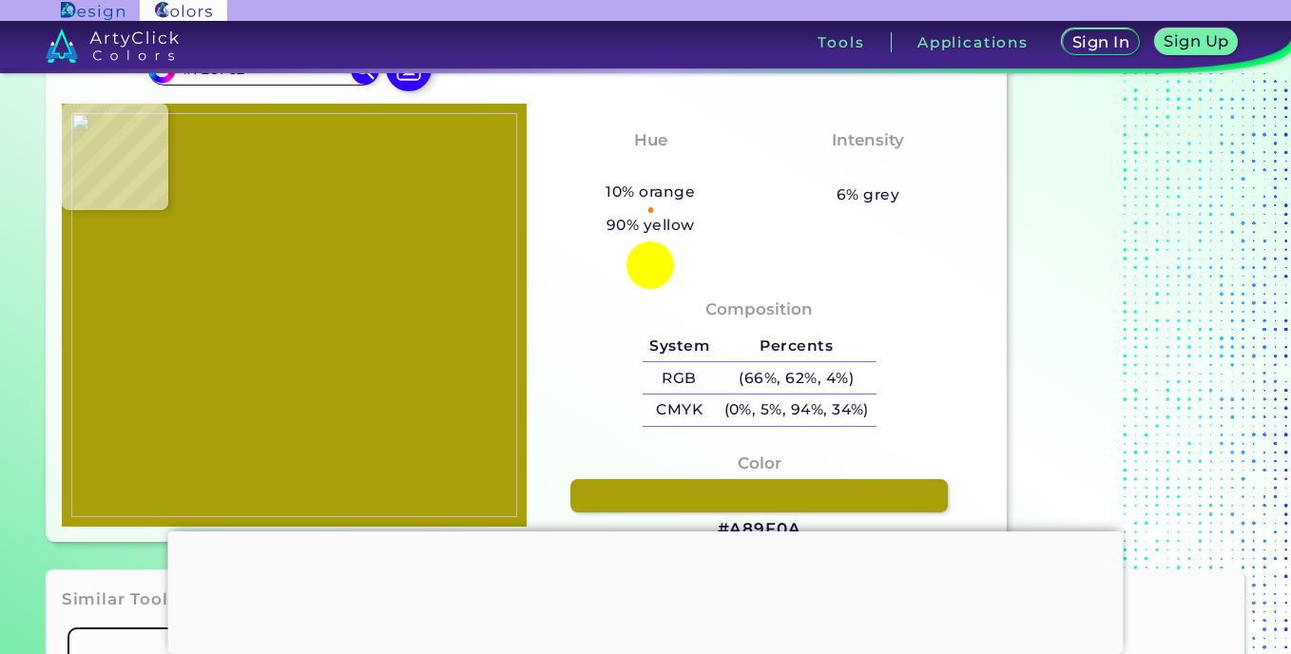
type input "#5c6b1c"
type input "#5C6B1C"
type input "#d9ca00"
type input "#D9CA00"
type input "#f6dd0a"
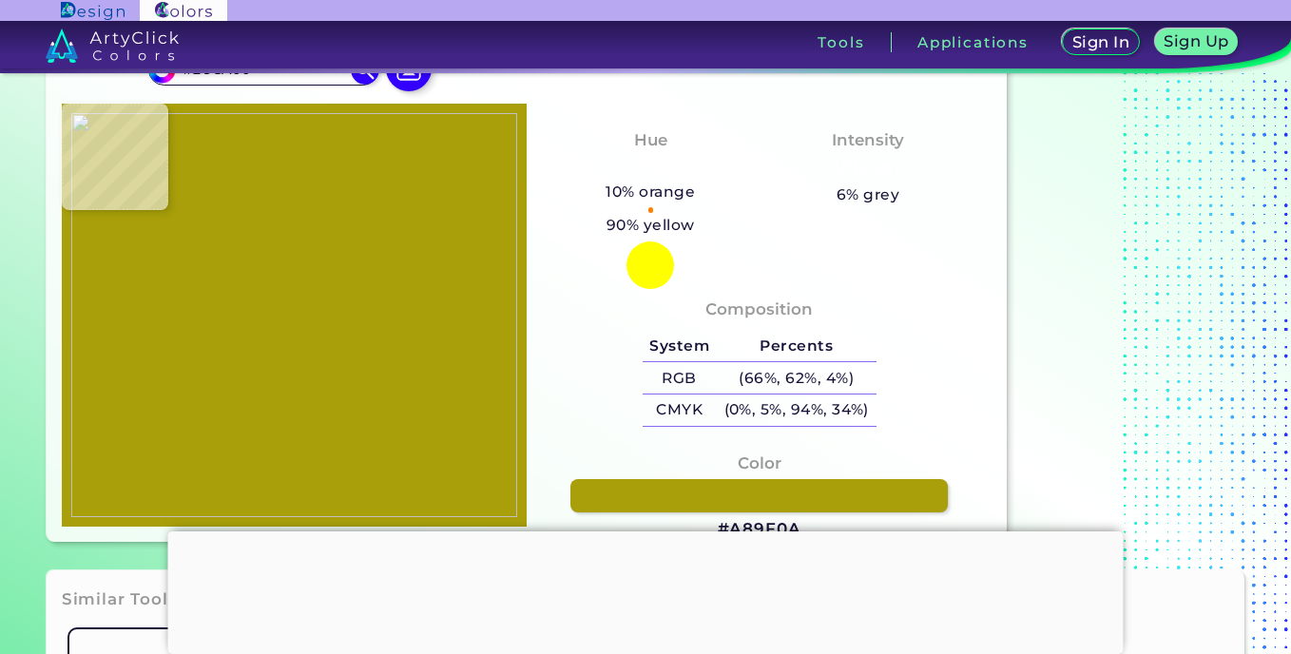
type input "#F6DD0A"
type input "#f8e709"
type input "#F8E709"
type input "#f2e301"
type input "#F2E301"
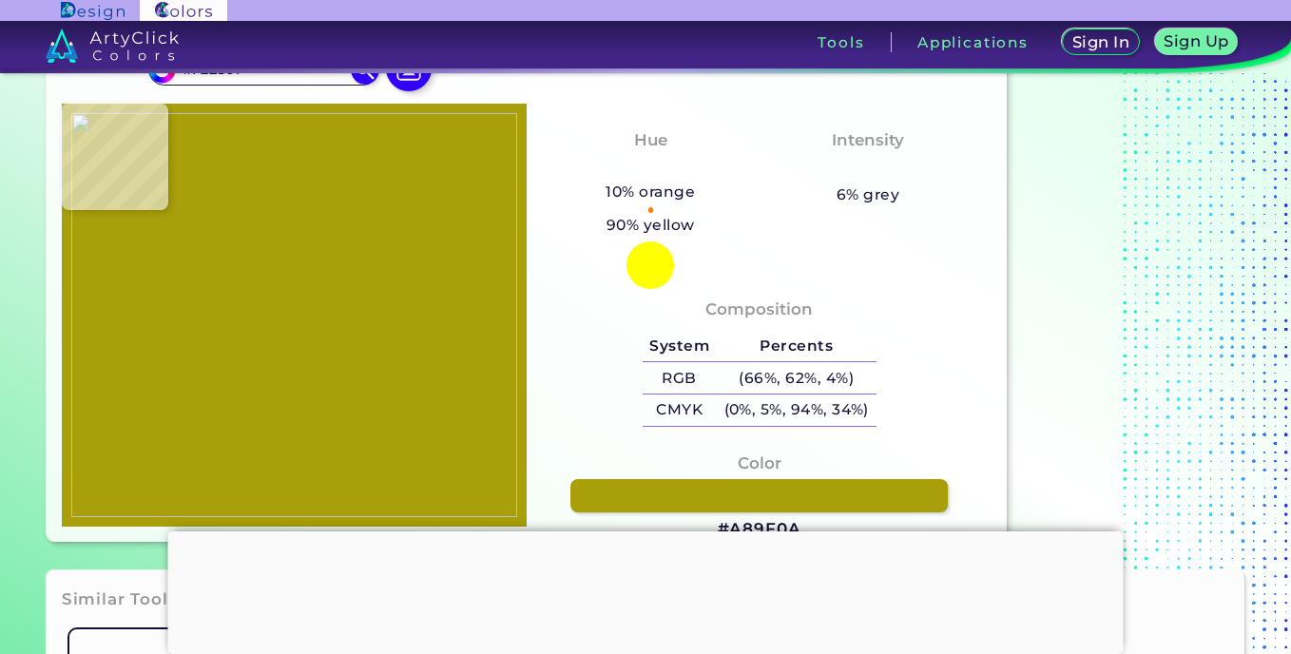
type input "#e8dc01"
type input "#E8DC01"
type input "#e0d401"
type input "#E0D401"
type input "#f6cf10"
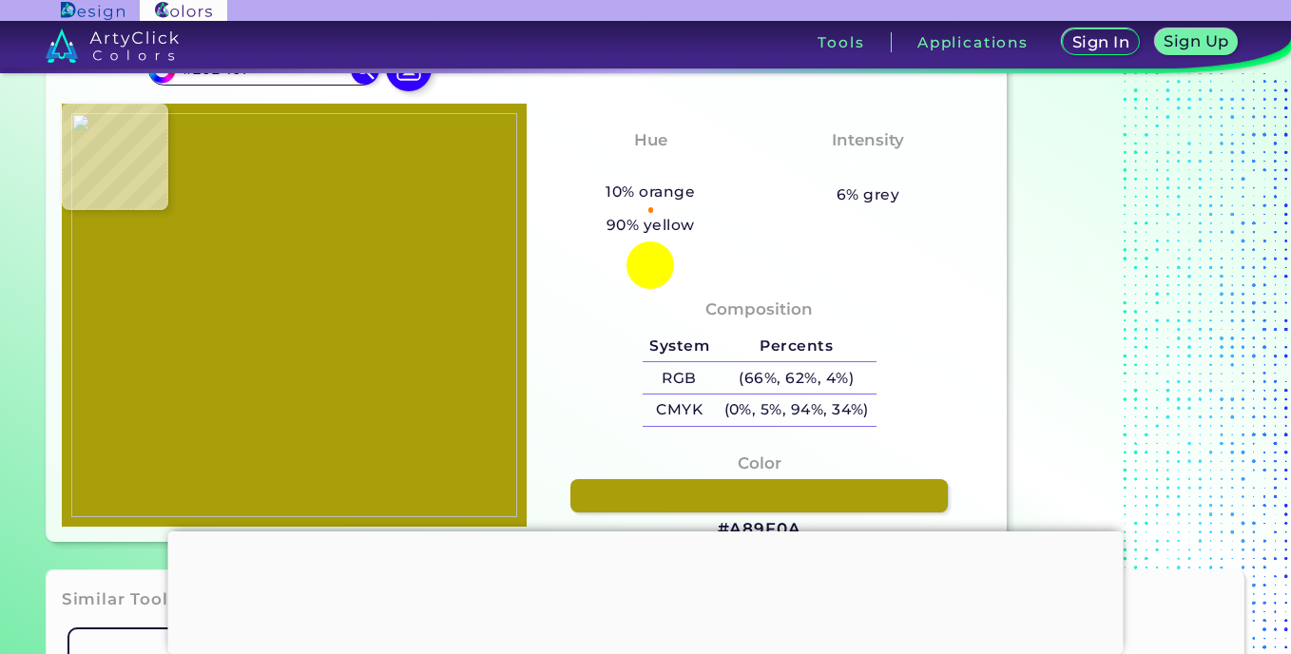
type input "#F6CF10"
type input "#f3df03"
type input "#F3DF03"
type input "#f7e402"
type input "#F7E402"
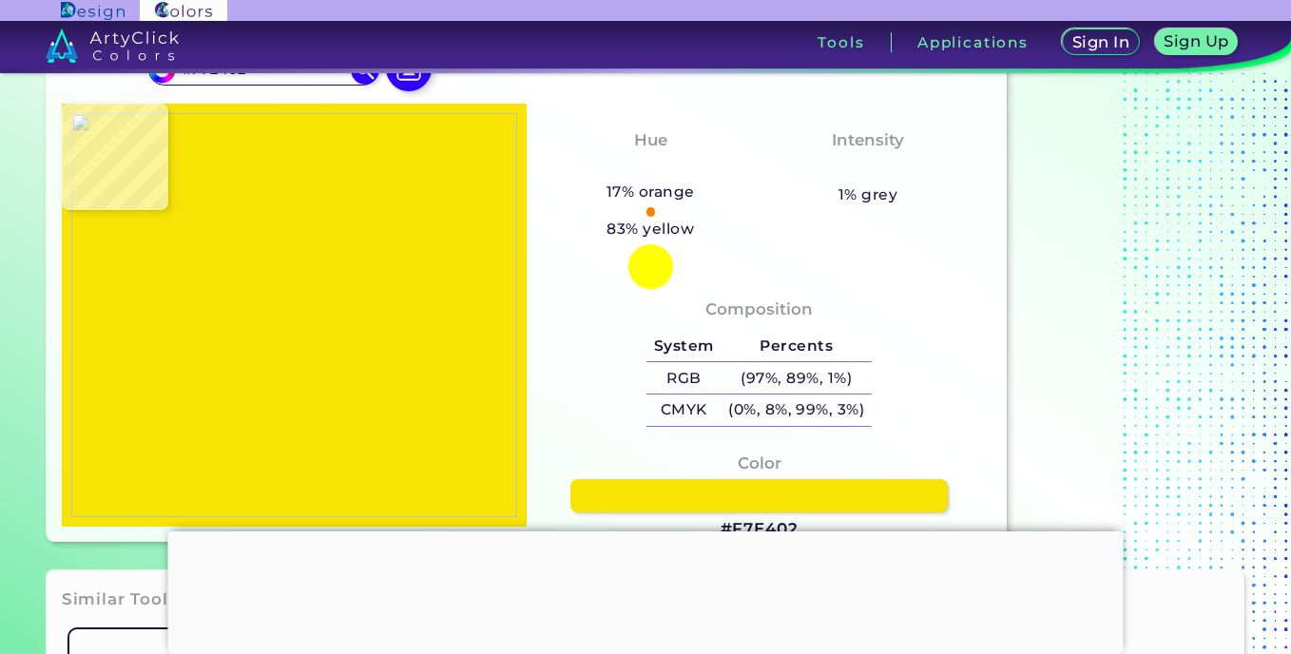
type input "#efe200"
type input "#EFE200"
type input "#f2e600"
type input "#F2E600"
type input "#f4e702"
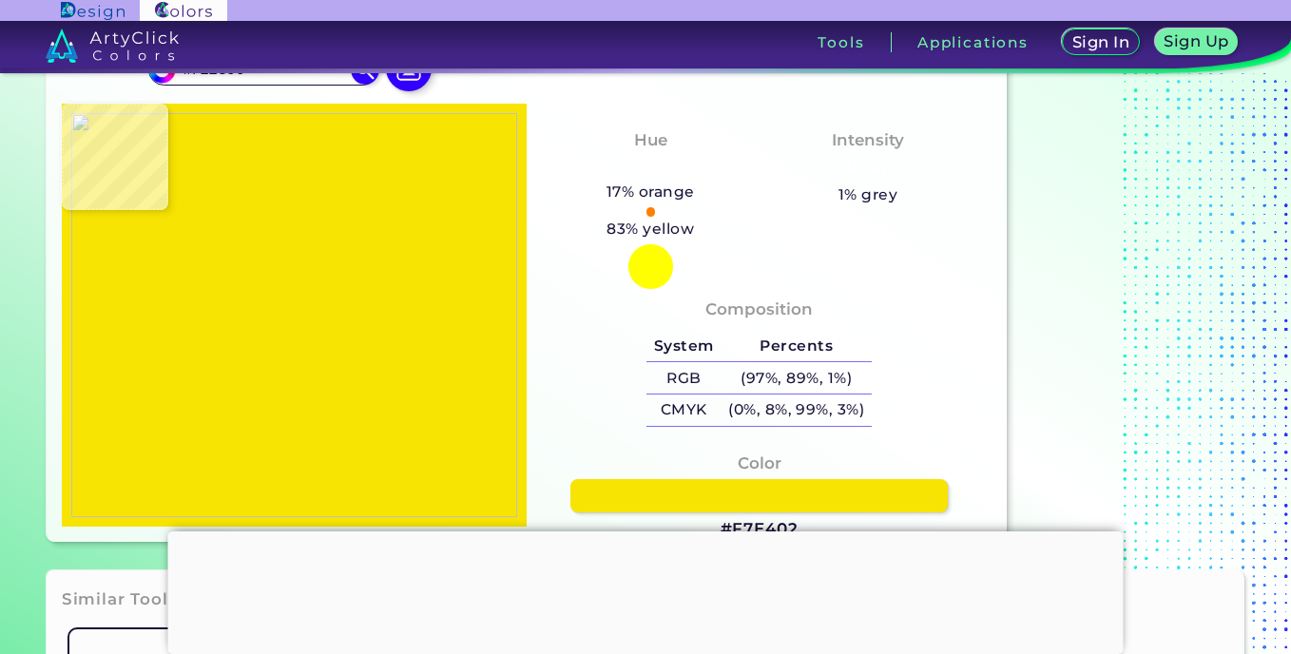
type input "#F4E702"
type input "#efe200"
type input "#EFE200"
type input "#f5e703"
type input "#F5E703"
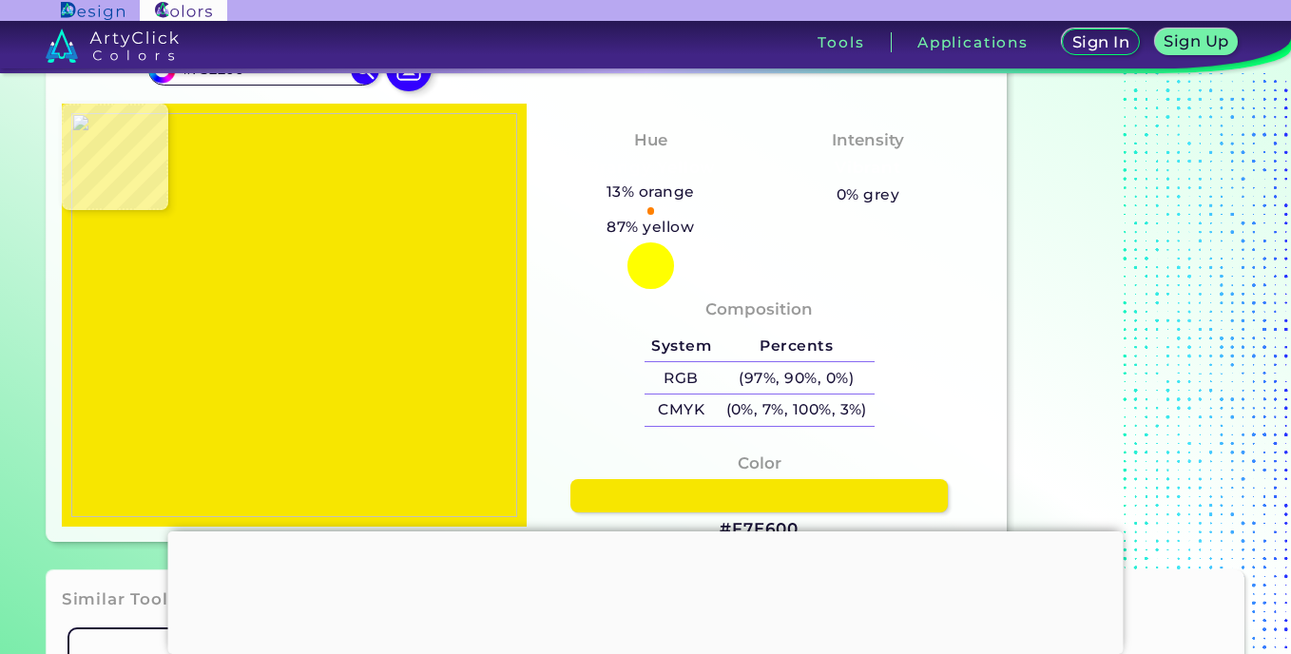
click at [284, 296] on img at bounding box center [294, 315] width 446 height 404
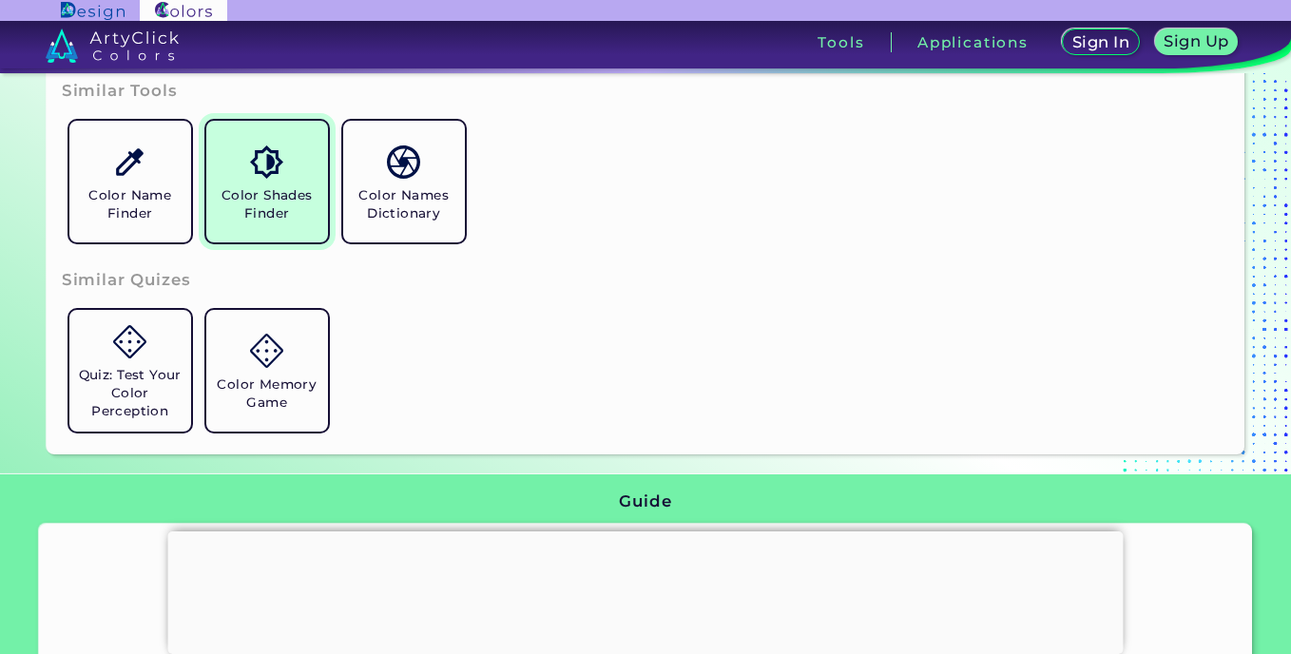
scroll to position [570, 0]
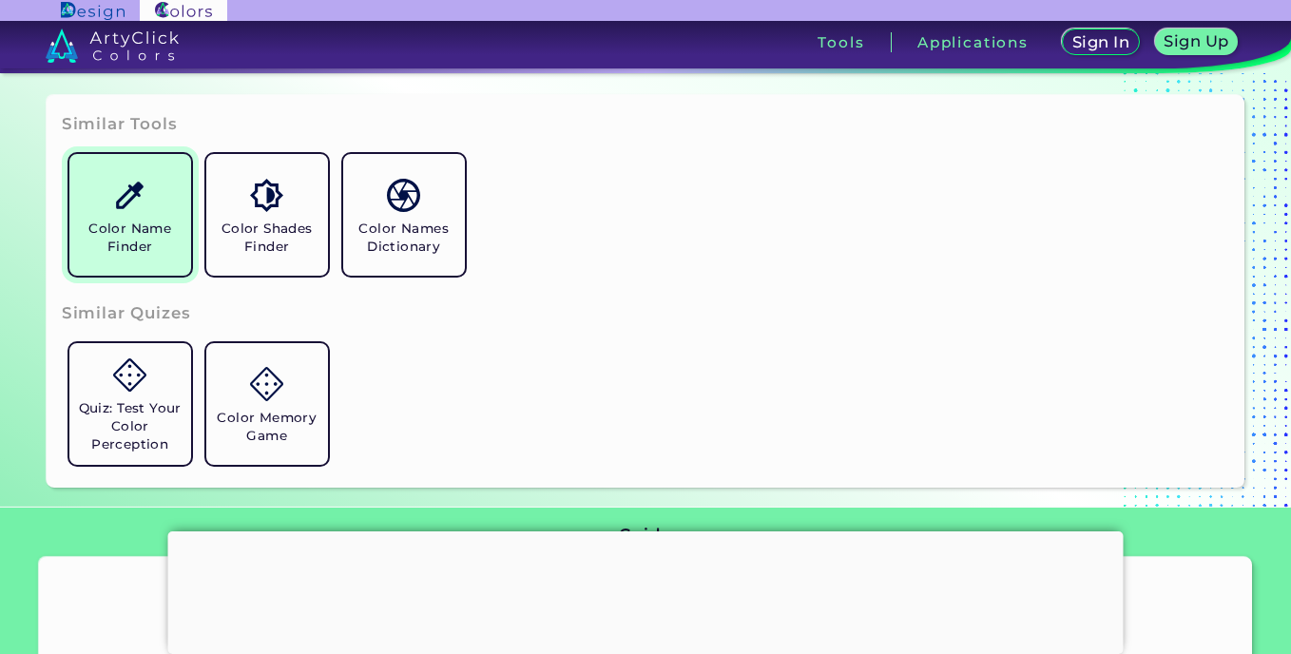
click at [145, 248] on h5 "Color Name Finder" at bounding box center [130, 238] width 106 height 36
